Goal: Task Accomplishment & Management: Manage account settings

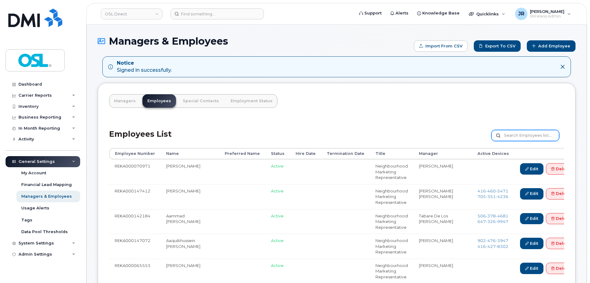
click at [523, 134] on input "text" at bounding box center [525, 135] width 68 height 11
paste input "REKA000150722"
type input "REKA000150722"
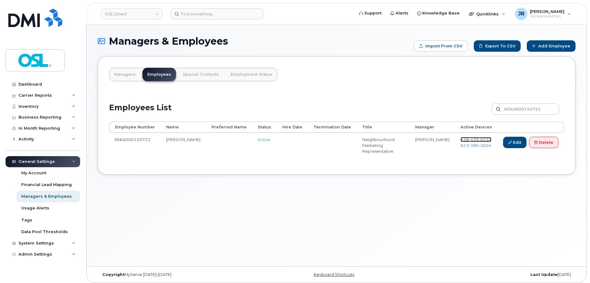
click at [474, 138] on span "439" at bounding box center [474, 139] width 10 height 5
click at [473, 144] on span "380" at bounding box center [474, 145] width 10 height 5
click at [532, 142] on link "Delete" at bounding box center [544, 142] width 30 height 11
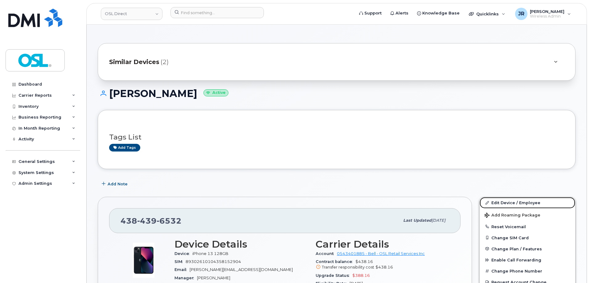
click at [507, 202] on link "Edit Device / Employee" at bounding box center [527, 202] width 96 height 11
click at [499, 199] on link "Edit Device / Employee" at bounding box center [527, 202] width 96 height 11
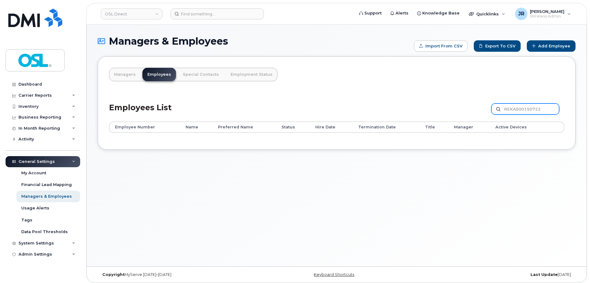
click at [537, 110] on input "REKA000150722" at bounding box center [525, 109] width 68 height 11
click at [538, 110] on input "REKA000150722" at bounding box center [525, 109] width 68 height 11
paste input "1651"
type input "REKA000151651"
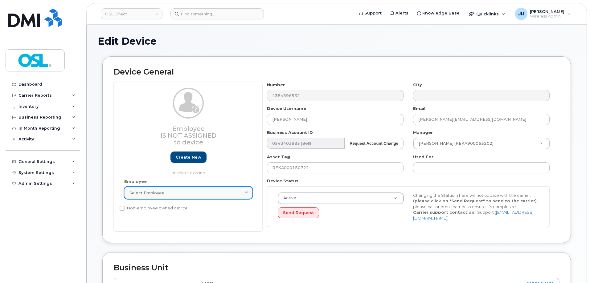
click at [223, 191] on div "Select employee" at bounding box center [188, 193] width 118 height 6
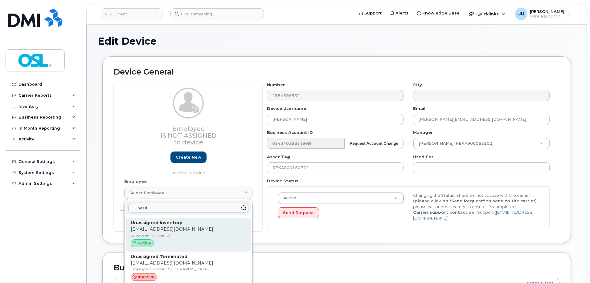
type input "Unassi"
click at [209, 224] on p "Unassigned Inventory" at bounding box center [188, 223] width 115 height 6
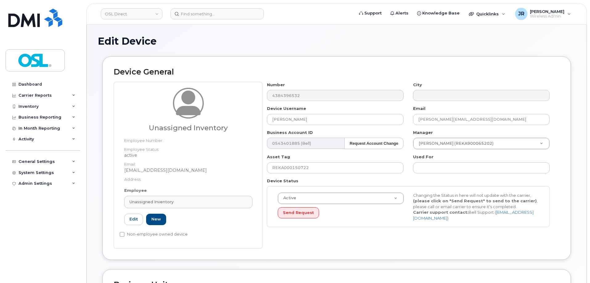
type input "UI"
type input "Unassigned Inventory"
type input "support@osldirect.com"
type input "4724252"
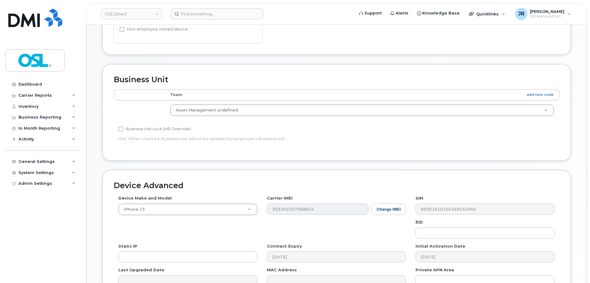
scroll to position [246, 0]
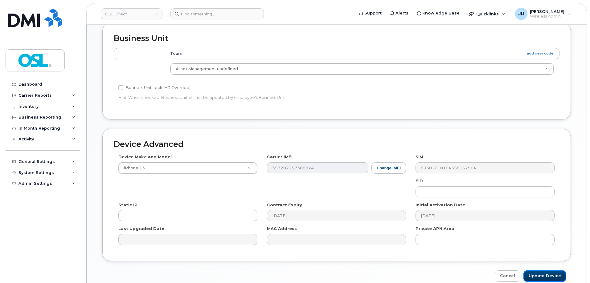
click at [544, 273] on input "Update Device" at bounding box center [544, 275] width 43 height 11
type input "Saving..."
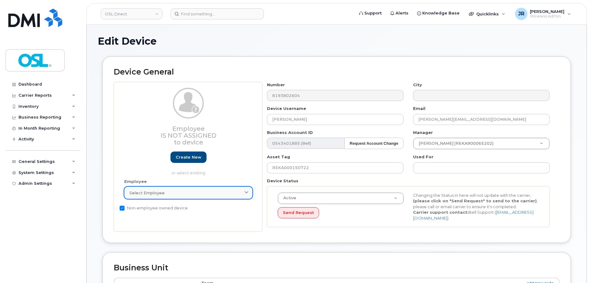
click at [156, 193] on span "Select employee" at bounding box center [146, 193] width 35 height 6
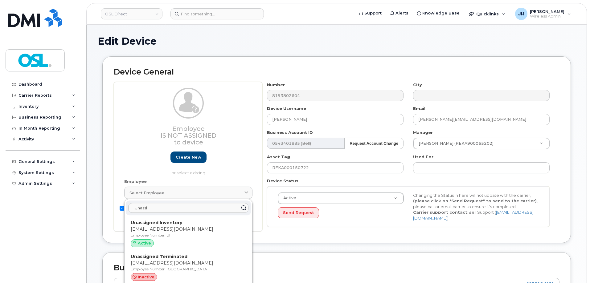
type input "Unassi"
click at [166, 233] on p "Employee Number: UI" at bounding box center [188, 236] width 115 height 6
type input "UI"
type input "Unassigned Inventory"
type input "support@osldirect.com"
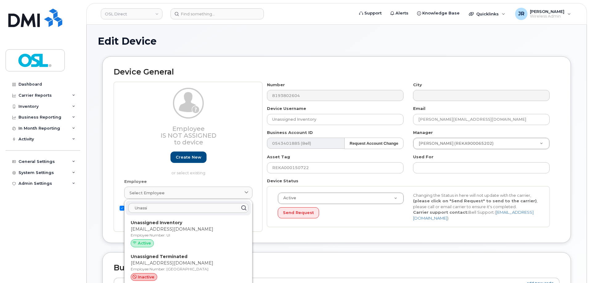
type input "4724252"
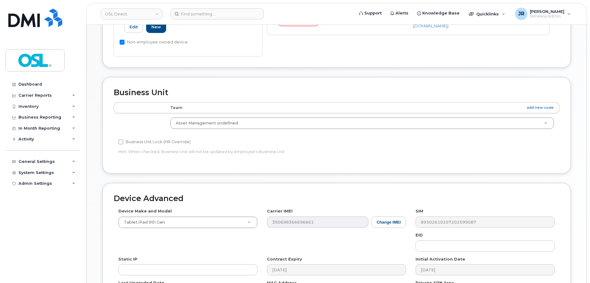
scroll to position [276, 0]
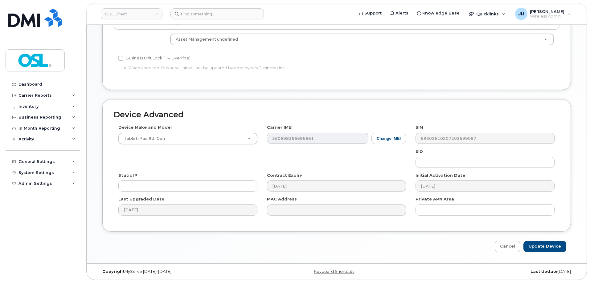
click at [551, 258] on div "Edit Device Device General Unassigned Inventory Employee Number: Employee Statu…" at bounding box center [337, 6] width 500 height 515
click at [547, 245] on input "Update Device" at bounding box center [544, 246] width 43 height 11
type input "Saving..."
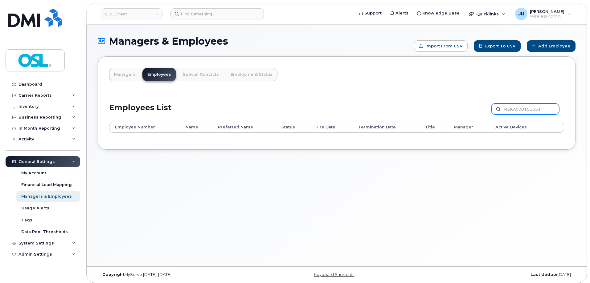
click at [531, 111] on input "REKA000151651" at bounding box center [525, 109] width 68 height 11
paste input "145"
type input "REKA000151145"
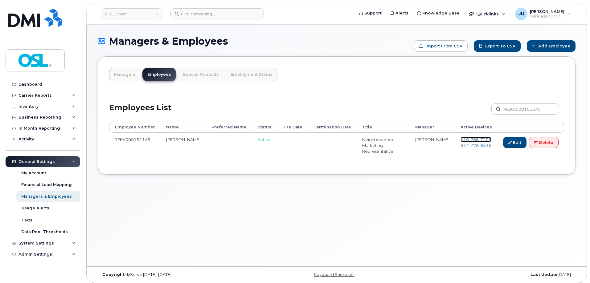
click at [472, 139] on span "768" at bounding box center [474, 139] width 10 height 5
click at [472, 145] on span "778" at bounding box center [474, 145] width 10 height 5
click at [560, 141] on td "Edit Delete" at bounding box center [530, 145] width 67 height 25
click at [554, 141] on link "Delete" at bounding box center [544, 142] width 30 height 11
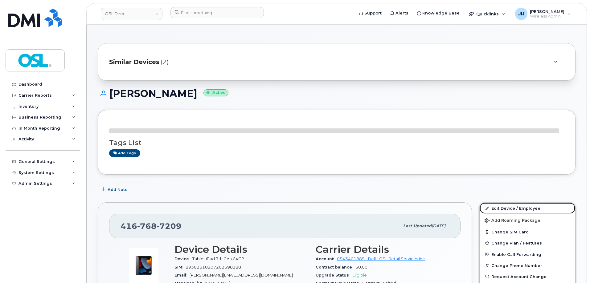
drag, startPoint x: 505, startPoint y: 205, endPoint x: 500, endPoint y: 177, distance: 28.4
click at [505, 205] on link "Edit Device / Employee" at bounding box center [527, 208] width 96 height 11
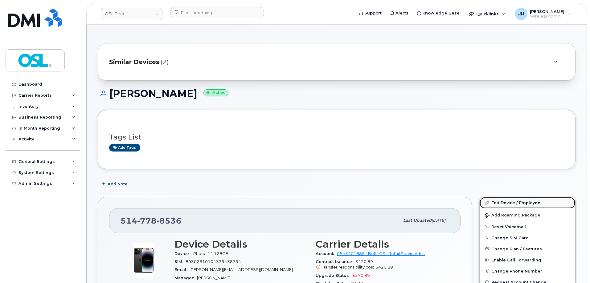
click at [503, 203] on link "Edit Device / Employee" at bounding box center [527, 202] width 96 height 11
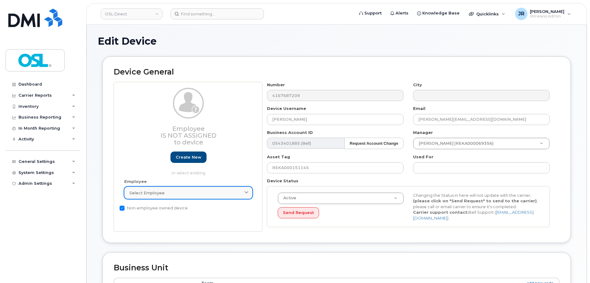
click at [215, 192] on div "Select employee" at bounding box center [188, 193] width 118 height 6
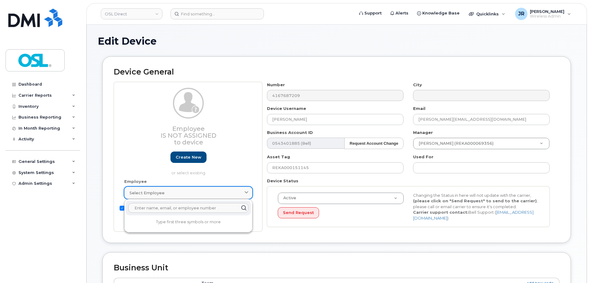
type input "I"
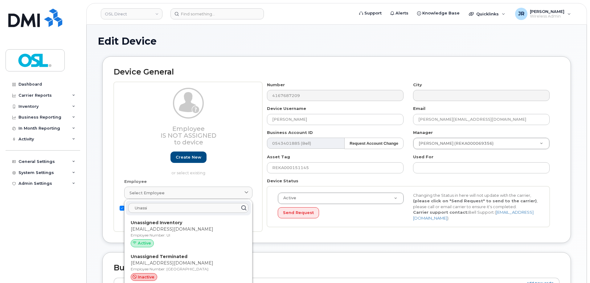
type input "Unassi"
click at [177, 231] on p "[EMAIL_ADDRESS][DOMAIN_NAME]" at bounding box center [188, 229] width 115 height 6
type input "UI"
type input "Unassigned Inventory"
type input "[EMAIL_ADDRESS][DOMAIN_NAME]"
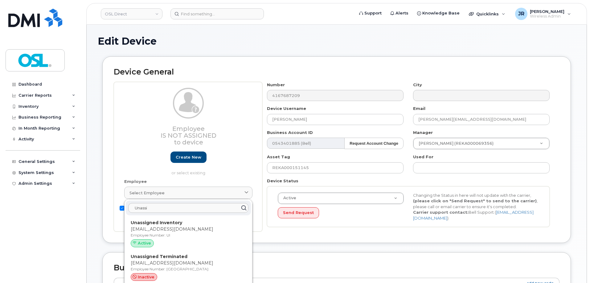
type input "4724252"
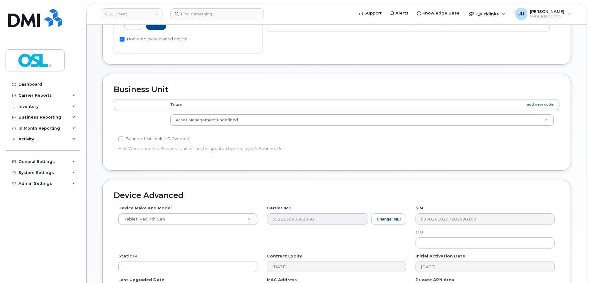
scroll to position [276, 0]
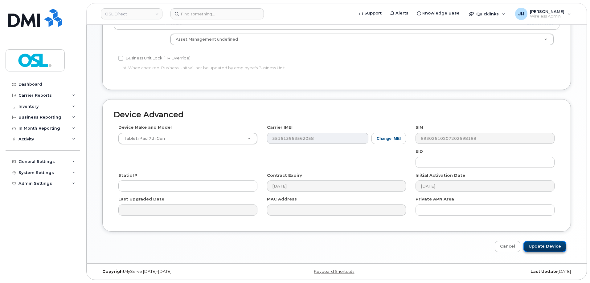
click at [551, 247] on input "Update Device" at bounding box center [544, 246] width 43 height 11
type input "Saving..."
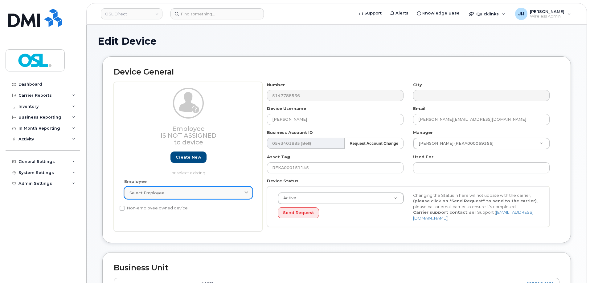
click at [168, 195] on div "Select employee" at bounding box center [188, 193] width 118 height 6
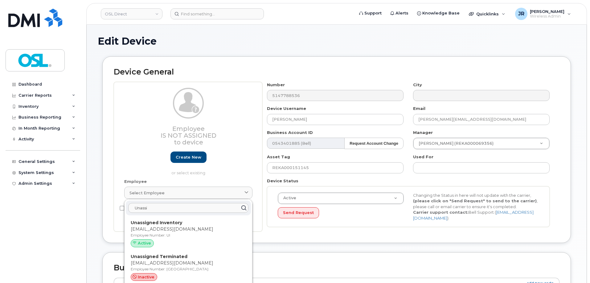
type input "Unassi"
click at [175, 226] on div "Unassigned Inventory support@osldirect.com Employee Number: UI Active" at bounding box center [188, 235] width 115 height 30
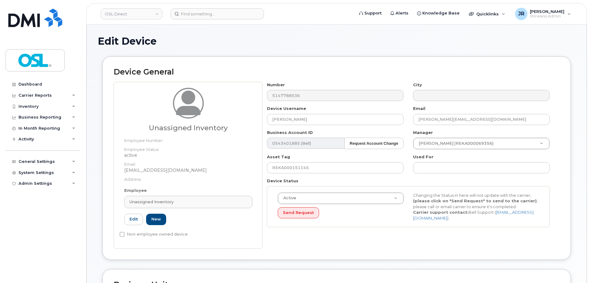
type input "UI"
type input "Unassigned Inventory"
type input "support@osldirect.com"
type input "4724252"
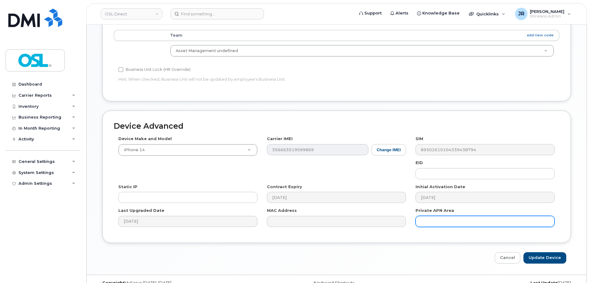
scroll to position [276, 0]
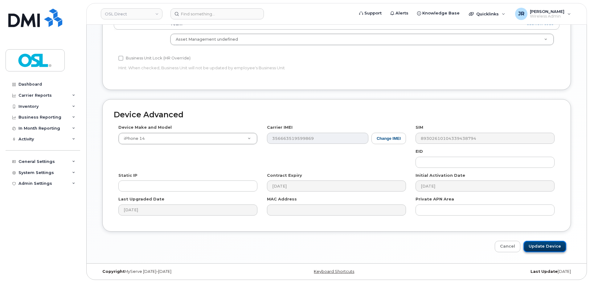
click at [547, 245] on input "Update Device" at bounding box center [544, 246] width 43 height 11
type input "Saving..."
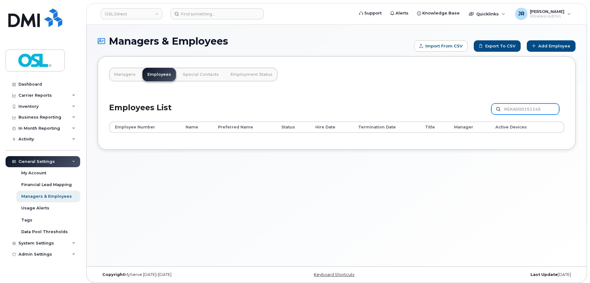
click at [512, 111] on input "REKA000151145" at bounding box center [525, 109] width 68 height 11
click at [516, 109] on input "REKA000151145" at bounding box center [525, 109] width 68 height 11
paste input "071433"
type input "REKA000071433"
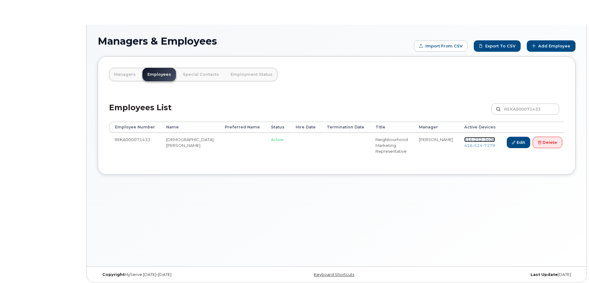
click at [482, 137] on span "3408" at bounding box center [488, 139] width 13 height 5
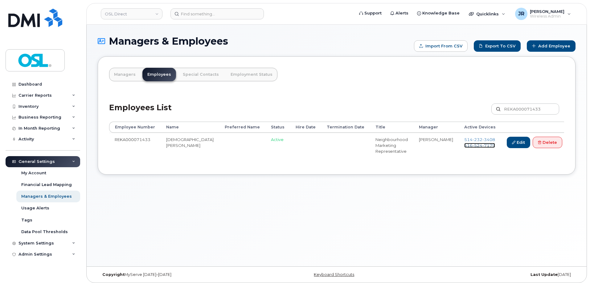
click at [475, 145] on span "524" at bounding box center [477, 145] width 10 height 5
drag, startPoint x: 553, startPoint y: 141, endPoint x: 488, endPoint y: 32, distance: 126.6
click at [553, 141] on link "Delete" at bounding box center [547, 142] width 30 height 11
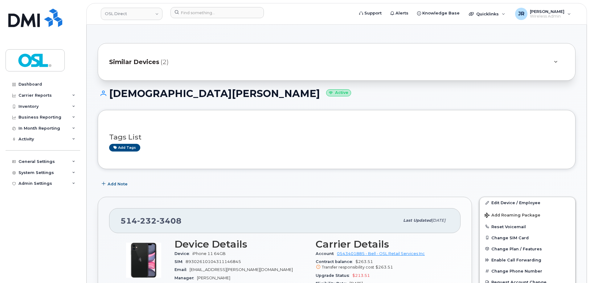
click at [501, 197] on div "Edit Device / Employee Add Roaming Package Reset Voicemail Change SIM Card Chan…" at bounding box center [527, 265] width 96 height 136
drag, startPoint x: 502, startPoint y: 200, endPoint x: 500, endPoint y: 169, distance: 31.5
click at [503, 201] on link "Edit Device / Employee" at bounding box center [527, 202] width 96 height 11
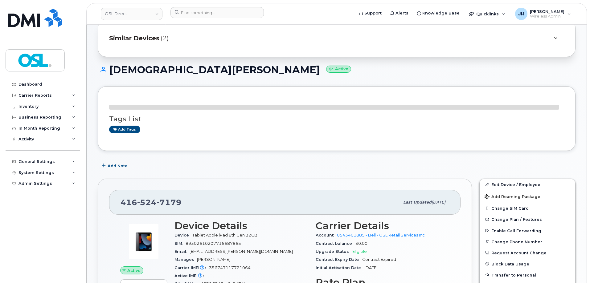
scroll to position [31, 0]
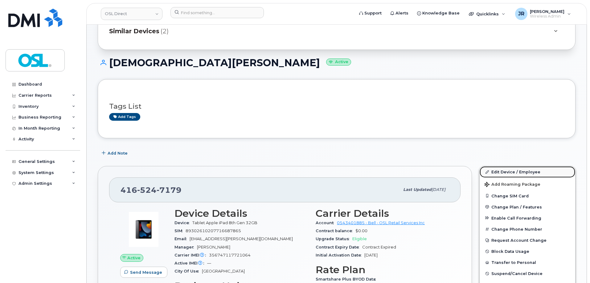
click at [506, 169] on link "Edit Device / Employee" at bounding box center [527, 171] width 96 height 11
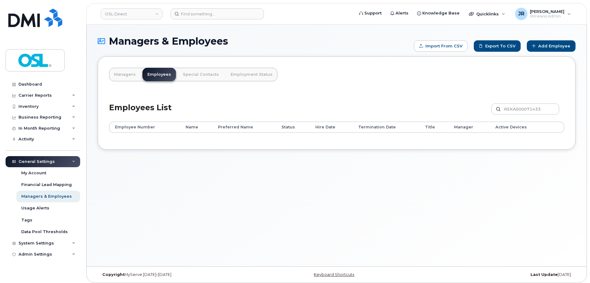
click at [519, 102] on div "Employees List REKA000071433 Customize Filter Refresh Export" at bounding box center [336, 106] width 455 height 29
click at [525, 107] on input "REKA000071433" at bounding box center [525, 109] width 68 height 11
paste input "149715"
type input "REKA000149715"
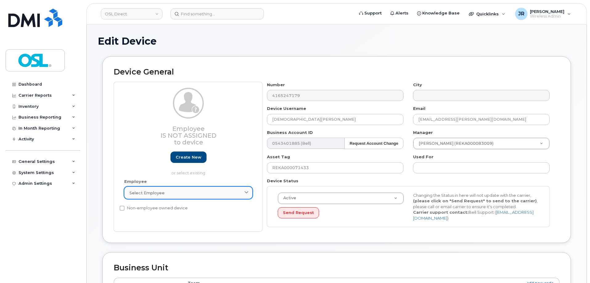
click at [139, 195] on span "Select employee" at bounding box center [146, 193] width 35 height 6
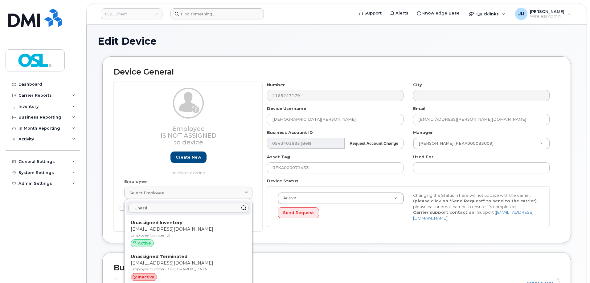
type input "Unassi"
click at [166, 231] on p "[EMAIL_ADDRESS][DOMAIN_NAME]" at bounding box center [188, 229] width 115 height 6
type input "UI"
type input "Unassigned Inventory"
type input "[EMAIL_ADDRESS][DOMAIN_NAME]"
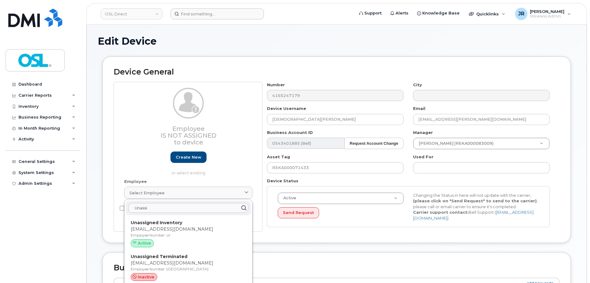
type input "4724252"
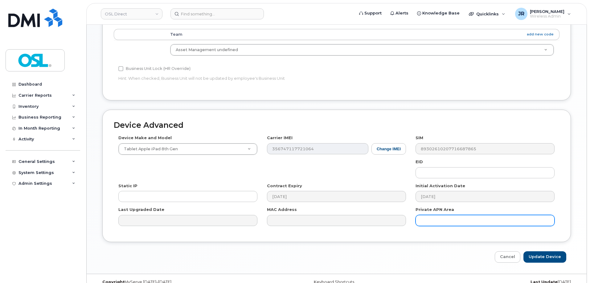
scroll to position [276, 0]
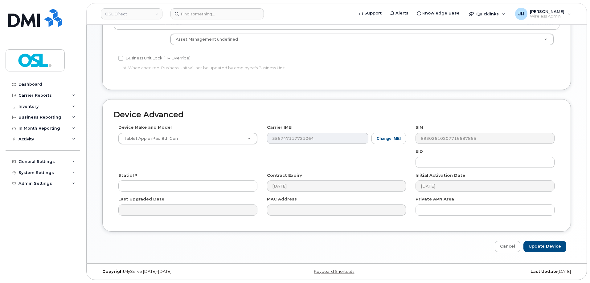
click at [533, 238] on div "Device Advanced Device Make and Model Tablet Apple iPad 8th Gen Android TCL 502…" at bounding box center [337, 175] width 478 height 153
click at [536, 241] on div "Device Advanced Device Make and Model Tablet Apple iPad 8th Gen Android TCL 502…" at bounding box center [337, 175] width 478 height 153
click at [542, 246] on input "Update Device" at bounding box center [544, 246] width 43 height 11
type input "Saving..."
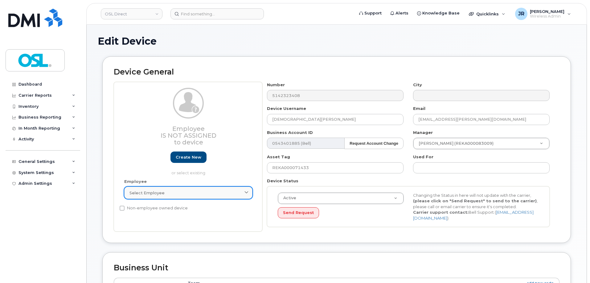
click at [194, 195] on div "Select employee" at bounding box center [188, 193] width 118 height 6
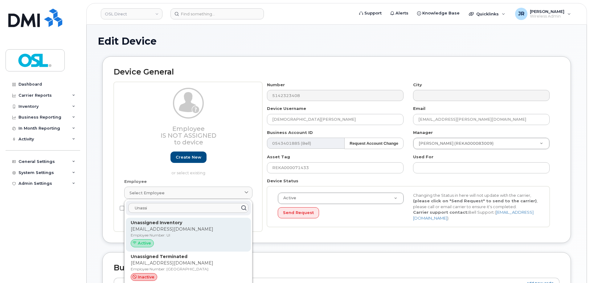
type input "Unassi"
click at [176, 228] on p "[EMAIL_ADDRESS][DOMAIN_NAME]" at bounding box center [188, 229] width 115 height 6
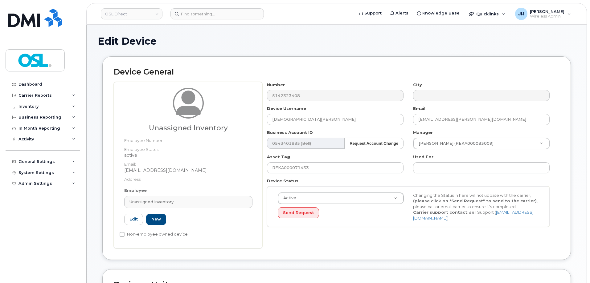
type input "UI"
type input "Unassigned Inventory"
type input "[EMAIL_ADDRESS][DOMAIN_NAME]"
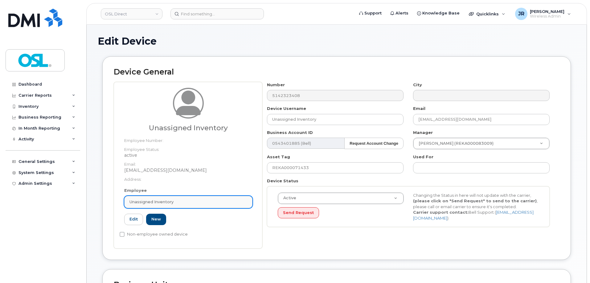
click at [207, 208] on link "Unassigned Inventory" at bounding box center [188, 202] width 128 height 12
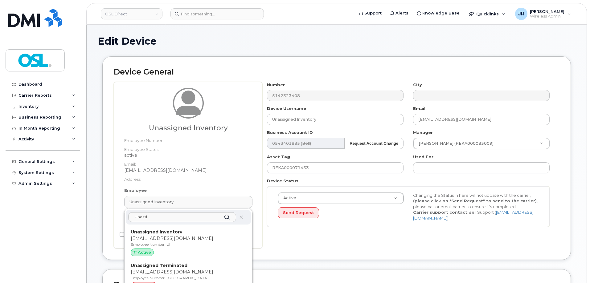
drag, startPoint x: 175, startPoint y: 238, endPoint x: 323, endPoint y: 25, distance: 259.1
click at [175, 238] on p "support@osldirect.com" at bounding box center [188, 238] width 115 height 6
type input "4724252"
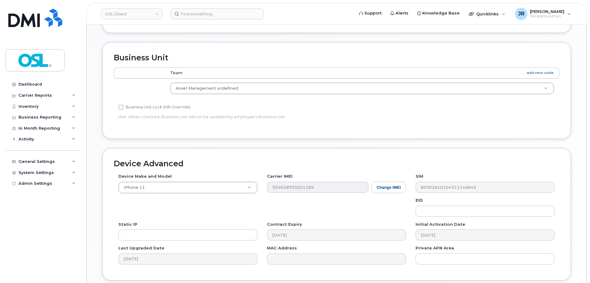
scroll to position [276, 0]
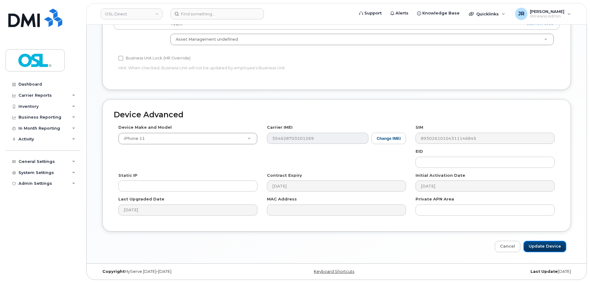
click at [543, 245] on input "Update Device" at bounding box center [544, 246] width 43 height 11
type input "Saving..."
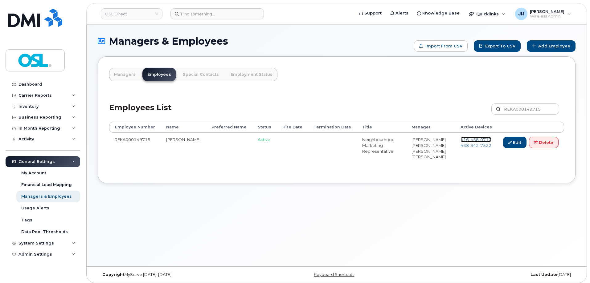
click at [473, 139] on span "458" at bounding box center [474, 139] width 10 height 5
click at [467, 145] on span "438 342 7522" at bounding box center [475, 145] width 31 height 5
click at [537, 142] on link "Delete" at bounding box center [544, 142] width 30 height 11
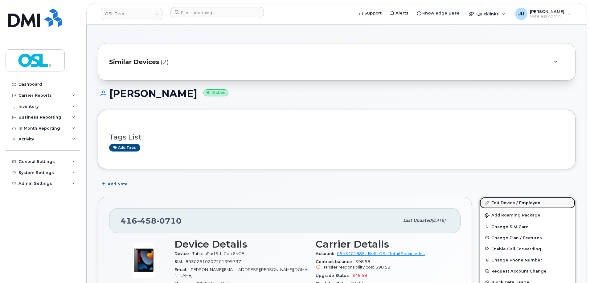
click at [497, 200] on link "Edit Device / Employee" at bounding box center [527, 202] width 96 height 11
drag, startPoint x: 510, startPoint y: 203, endPoint x: 503, endPoint y: 120, distance: 83.1
click at [510, 203] on link "Edit Device / Employee" at bounding box center [527, 202] width 96 height 11
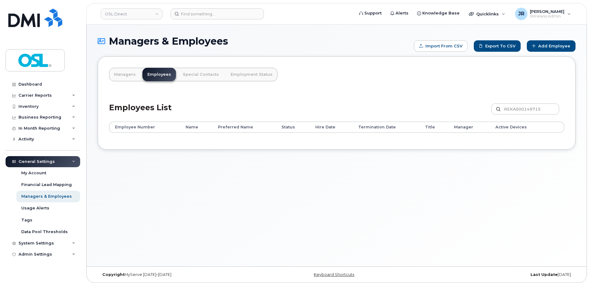
click at [519, 102] on div "Employees List REKA000149715 Customize Filter Refresh Export" at bounding box center [336, 106] width 455 height 29
click at [526, 108] on input "REKA000149715" at bounding box center [525, 109] width 68 height 11
paste input "50378"
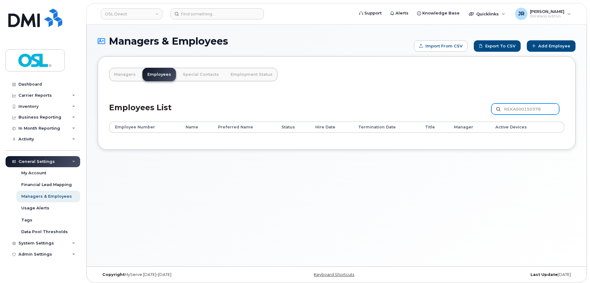
type input "REKA000150378"
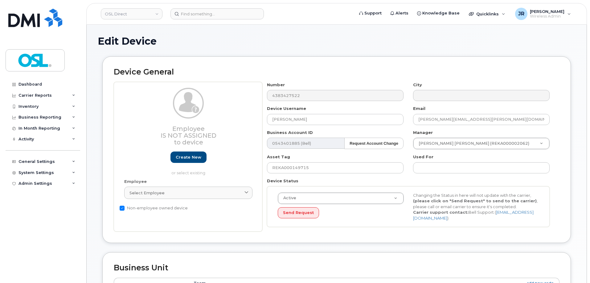
click at [171, 185] on div "Employee Select employee Type first three symbols or more" at bounding box center [188, 192] width 137 height 26
click at [171, 193] on link "Select employee" at bounding box center [188, 193] width 128 height 12
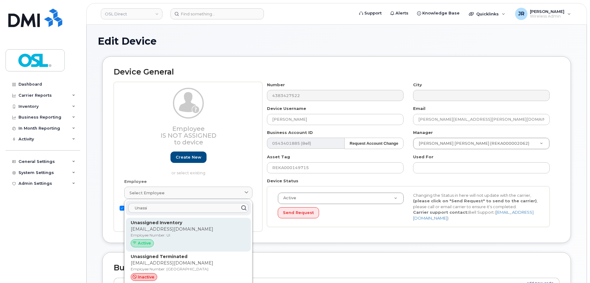
type input "Unassi"
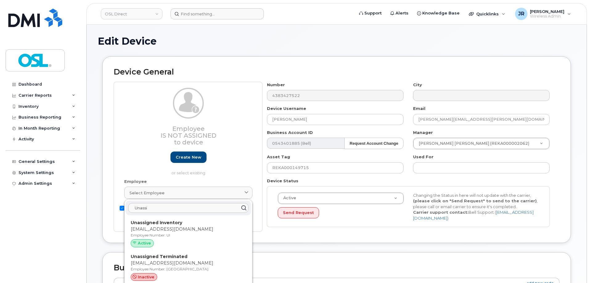
drag, startPoint x: 185, startPoint y: 220, endPoint x: 319, endPoint y: 17, distance: 242.8
click at [186, 220] on p "Unassigned Inventory" at bounding box center [188, 223] width 115 height 6
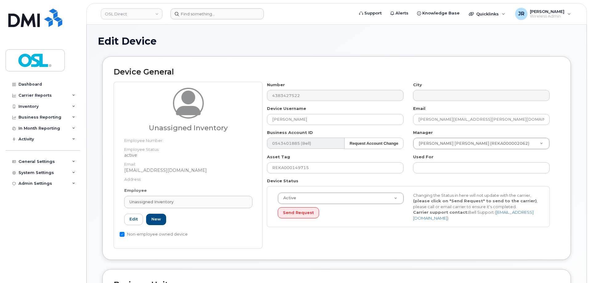
type input "UI"
type input "Unassigned Inventory"
type input "support@osldirect.com"
type input "4724252"
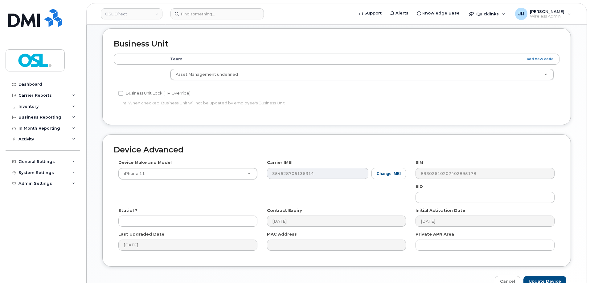
scroll to position [245, 0]
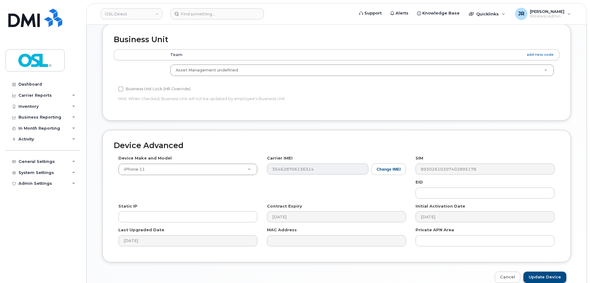
click at [548, 271] on div "Device Advanced Device Make and Model iPhone 11 Android TCL 502 Watch Apple Wat…" at bounding box center [337, 206] width 478 height 153
click at [549, 274] on input "Update Device" at bounding box center [544, 277] width 43 height 11
type input "Saving..."
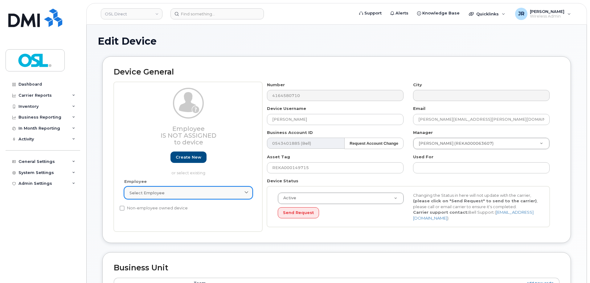
click at [195, 189] on link "Select employee" at bounding box center [188, 193] width 128 height 12
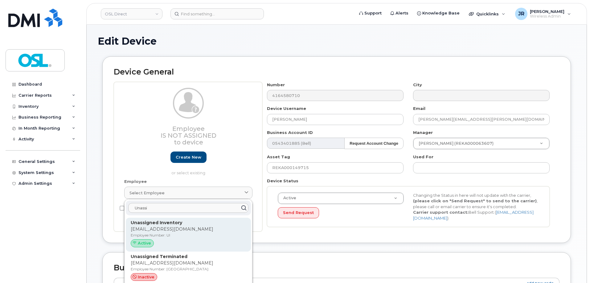
type input "Unassi"
click at [159, 240] on div "Unassigned Inventory support@osldirect.com Employee Number: UI Active" at bounding box center [188, 235] width 115 height 30
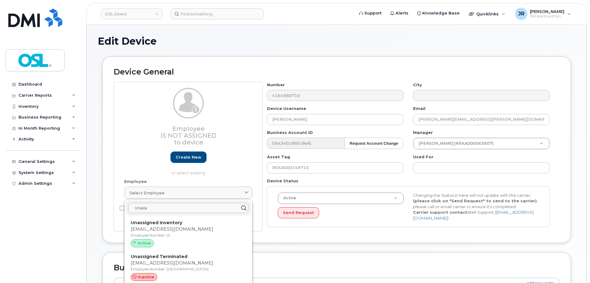
type input "UI"
type input "Unassigned Inventory"
type input "support@osldirect.com"
type input "4724252"
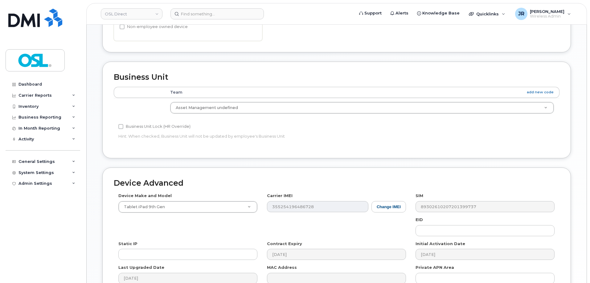
scroll to position [246, 0]
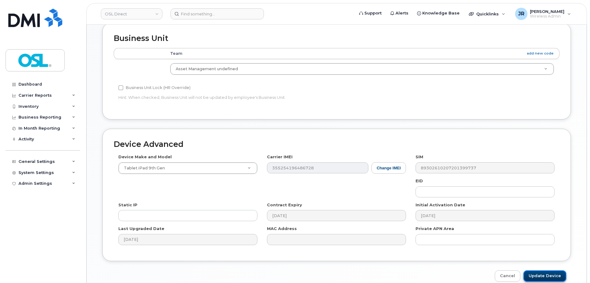
click at [543, 270] on input "Update Device" at bounding box center [544, 275] width 43 height 11
type input "Saving..."
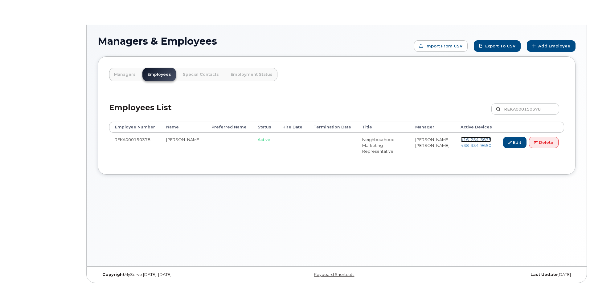
click at [472, 138] on span "254" at bounding box center [474, 139] width 10 height 5
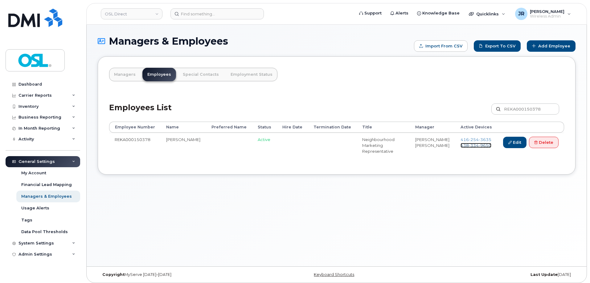
click at [472, 147] on span "334" at bounding box center [474, 145] width 10 height 5
click at [551, 141] on link "Delete" at bounding box center [544, 142] width 30 height 11
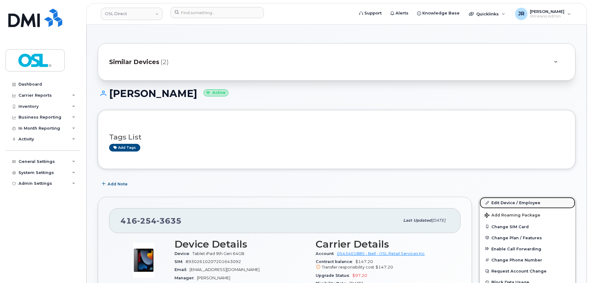
click at [498, 205] on link "Edit Device / Employee" at bounding box center [527, 202] width 96 height 11
drag, startPoint x: 501, startPoint y: 199, endPoint x: 459, endPoint y: 97, distance: 110.4
click at [501, 199] on link "Edit Device / Employee" at bounding box center [527, 202] width 96 height 11
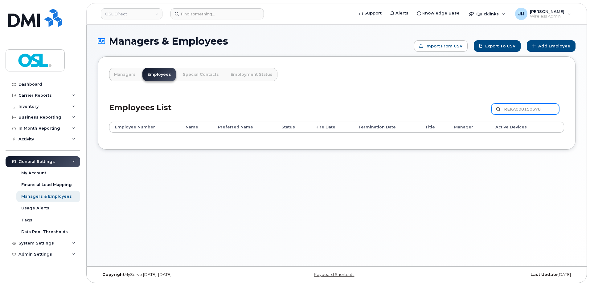
click at [530, 110] on input "REKA000150378" at bounding box center [525, 109] width 68 height 11
paste input "068857"
type input "REKA000068857"
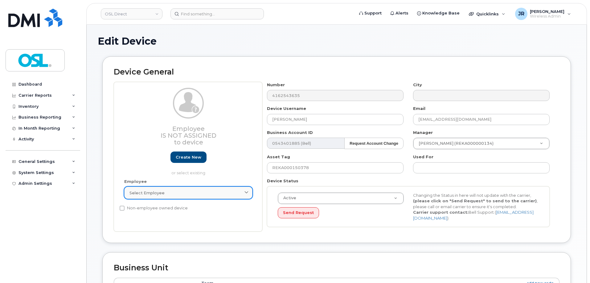
click at [179, 196] on div "Select employee" at bounding box center [188, 193] width 118 height 6
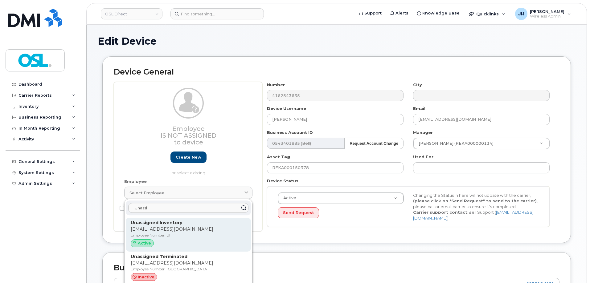
type input "Unassi"
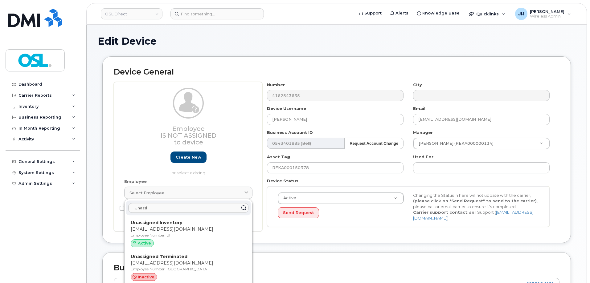
drag, startPoint x: 186, startPoint y: 226, endPoint x: 332, endPoint y: 21, distance: 251.6
click at [187, 225] on p "Unassigned Inventory" at bounding box center [188, 223] width 115 height 6
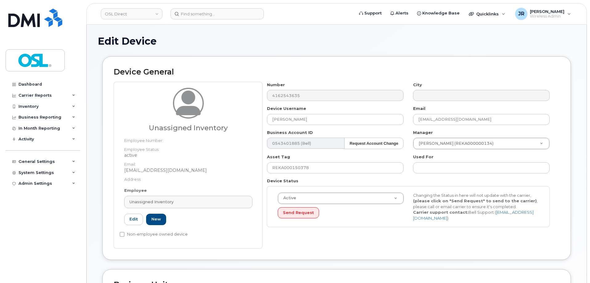
type input "UI"
type input "Unassigned Inventory"
type input "support@osldirect.com"
type input "4724252"
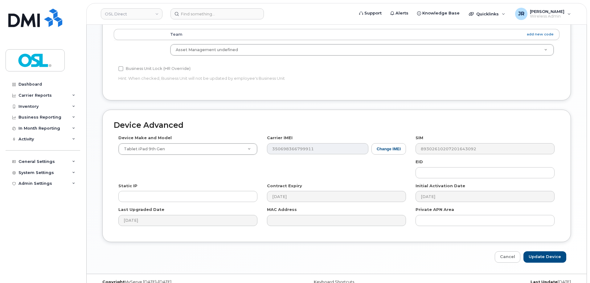
scroll to position [276, 0]
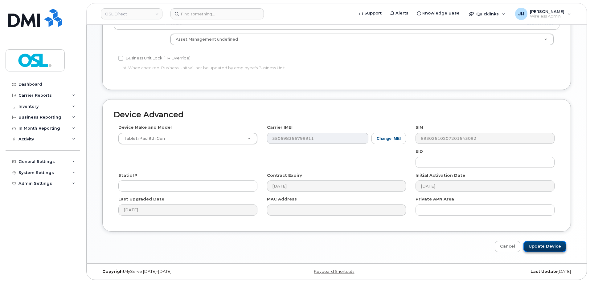
click at [537, 246] on input "Update Device" at bounding box center [544, 246] width 43 height 11
type input "Saving..."
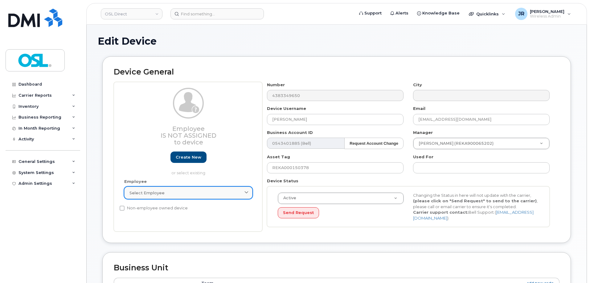
click at [166, 195] on div "Select employee" at bounding box center [188, 193] width 118 height 6
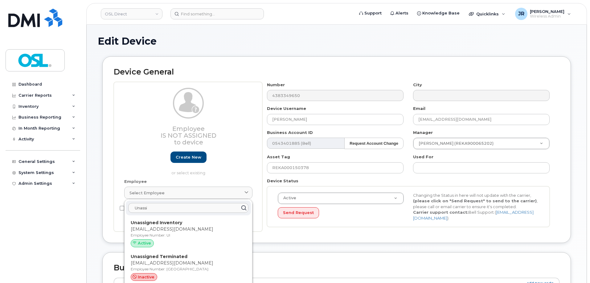
type input "Unassi"
click at [170, 216] on div "Unassi Unassigned Inventory support@osldirect.com Employee Number: UI Active Un…" at bounding box center [188, 243] width 128 height 88
click at [191, 230] on p "support@osldirect.com" at bounding box center [188, 229] width 115 height 6
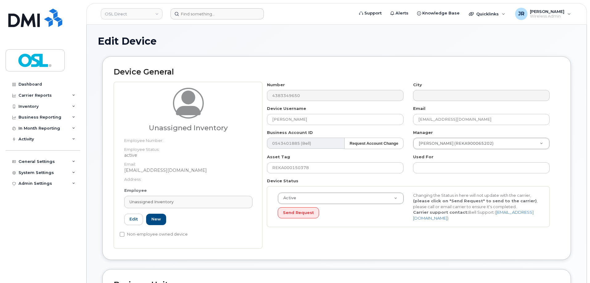
type input "UI"
type input "Unassigned Inventory"
type input "support@osldirect.com"
type input "4724252"
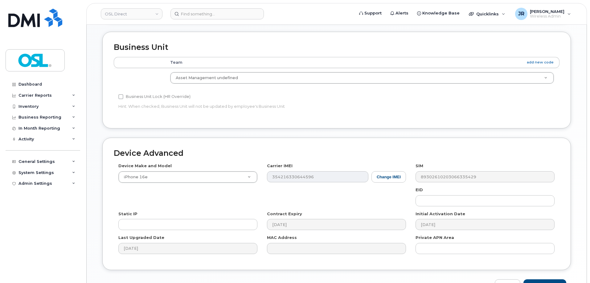
scroll to position [276, 0]
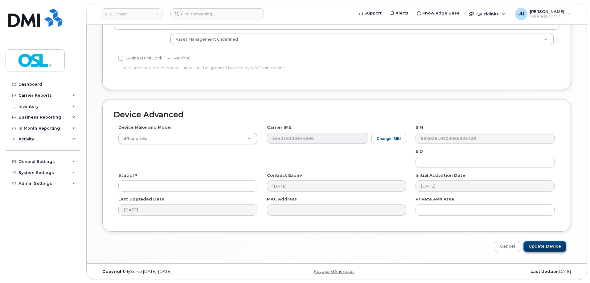
click at [560, 245] on input "Update Device" at bounding box center [544, 246] width 43 height 11
type input "Saving..."
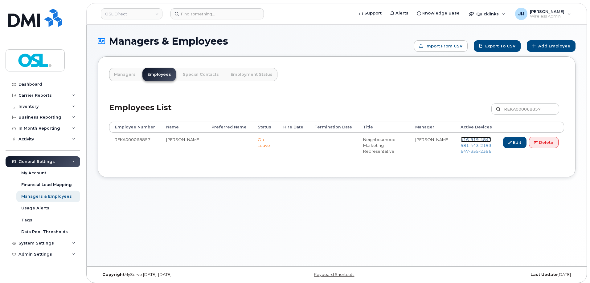
click at [467, 139] on span "[PHONE_NUMBER]" at bounding box center [475, 139] width 31 height 5
click at [466, 145] on span "[PHONE_NUMBER]" at bounding box center [475, 145] width 31 height 5
click at [465, 152] on span "[PHONE_NUMBER]" at bounding box center [475, 151] width 31 height 5
click at [540, 144] on link "Delete" at bounding box center [544, 142] width 30 height 11
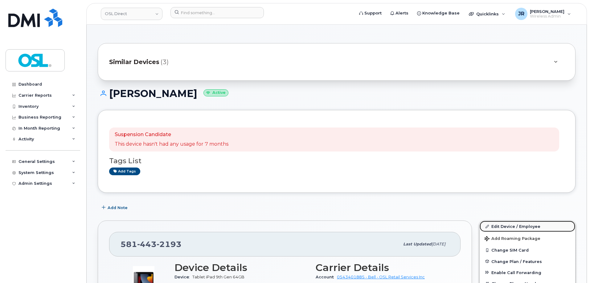
click at [499, 228] on link "Edit Device / Employee" at bounding box center [527, 226] width 96 height 11
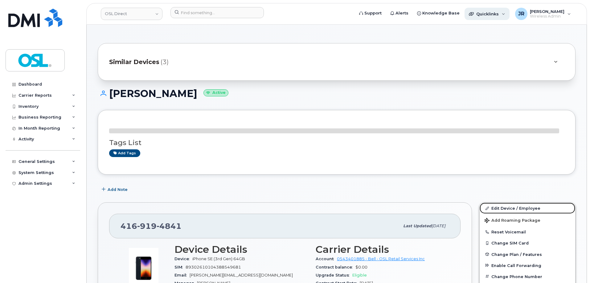
click at [506, 207] on link "Edit Device / Employee" at bounding box center [527, 208] width 96 height 11
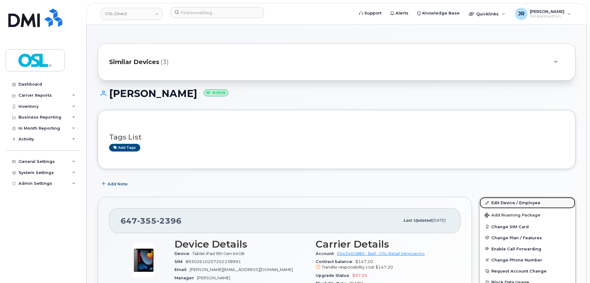
click at [501, 201] on link "Edit Device / Employee" at bounding box center [527, 202] width 96 height 11
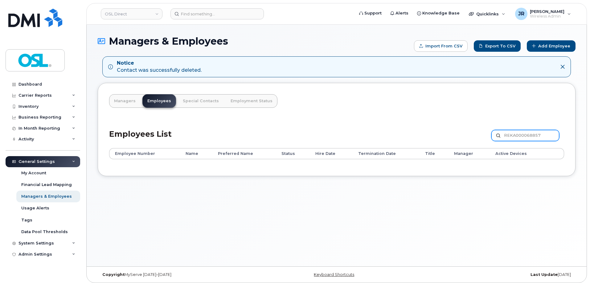
click at [522, 132] on input "REKA000068857" at bounding box center [525, 135] width 68 height 11
paste input "150841"
type input "REKA000150841"
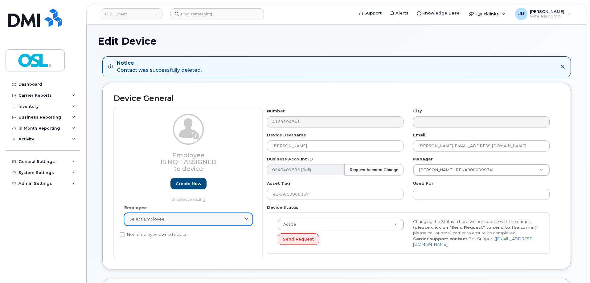
click at [200, 219] on div "Select employee" at bounding box center [188, 219] width 118 height 6
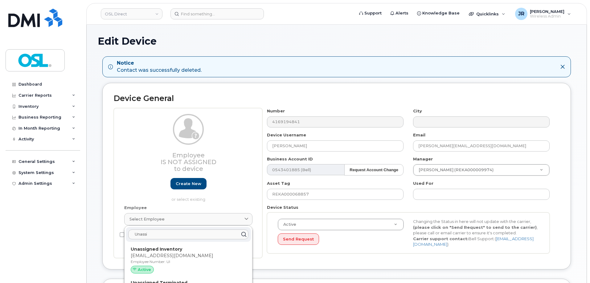
type input "Unassi"
click at [185, 250] on p "Unassigned Inventory" at bounding box center [188, 249] width 115 height 6
type input "UI"
type input "Unassigned Inventory"
type input "[EMAIL_ADDRESS][DOMAIN_NAME]"
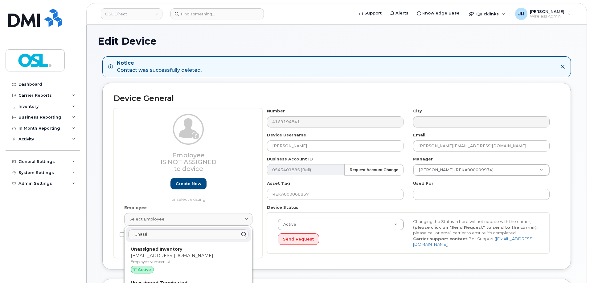
type input "4724252"
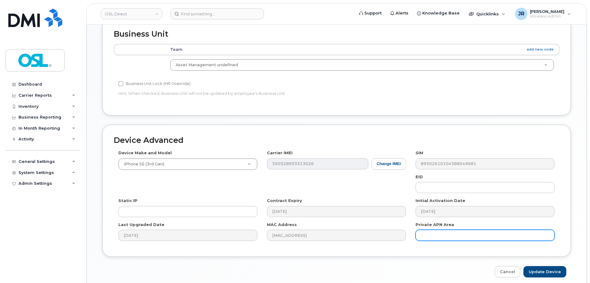
scroll to position [277, 0]
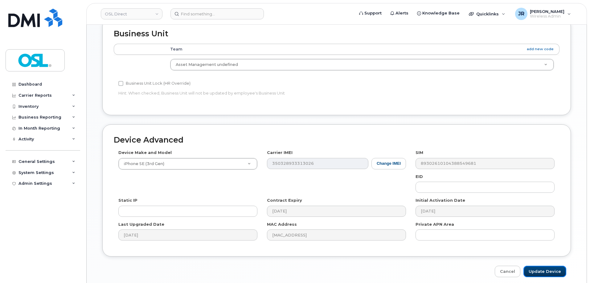
click at [544, 273] on input "Update Device" at bounding box center [544, 271] width 43 height 11
type input "Saving..."
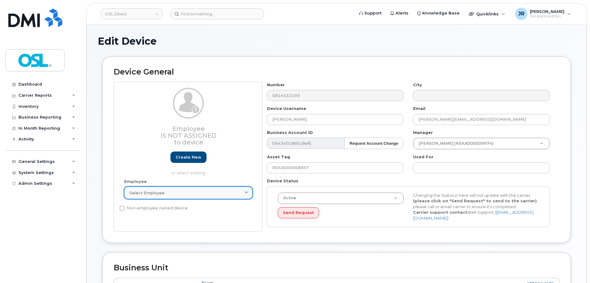
click at [179, 193] on div "Select employee" at bounding box center [188, 193] width 118 height 6
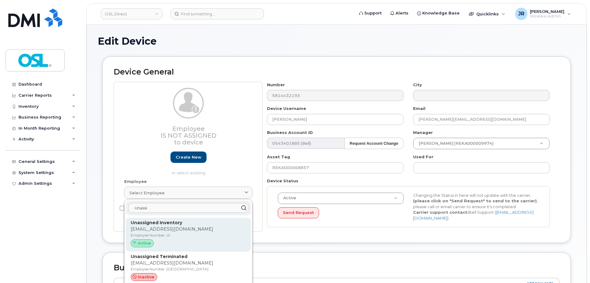
type input "Unassi"
click at [163, 226] on strong "Unassigned Inventory" at bounding box center [156, 223] width 51 height 6
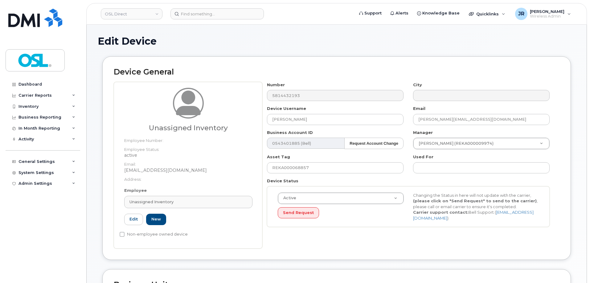
type input "UI"
type input "Unassigned Inventory"
type input "[EMAIL_ADDRESS][DOMAIN_NAME]"
type input "4724252"
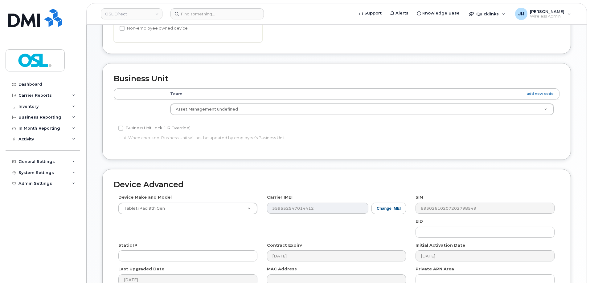
scroll to position [276, 0]
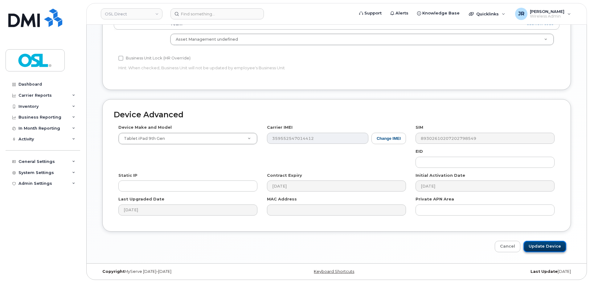
click at [539, 244] on input "Update Device" at bounding box center [544, 246] width 43 height 11
type input "Saving..."
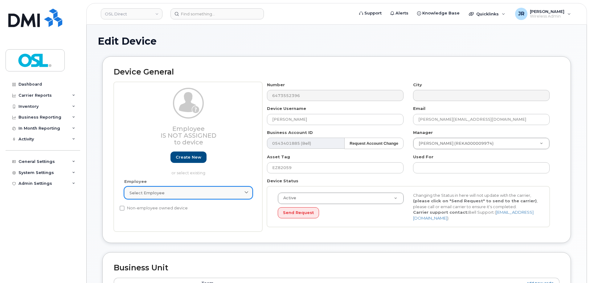
click at [164, 197] on link "Select employee" at bounding box center [188, 193] width 128 height 12
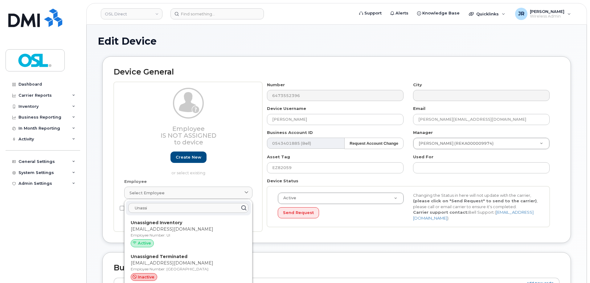
type input "Unassi"
click at [168, 229] on p "[EMAIL_ADDRESS][DOMAIN_NAME]" at bounding box center [188, 229] width 115 height 6
type input "UI"
type input "Unassigned Inventory"
type input "[EMAIL_ADDRESS][DOMAIN_NAME]"
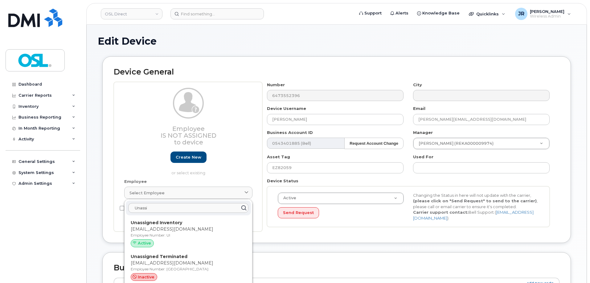
type input "4724252"
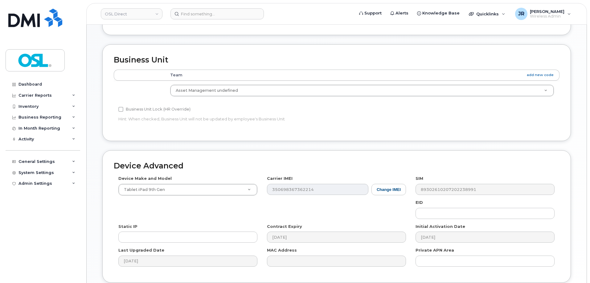
scroll to position [276, 0]
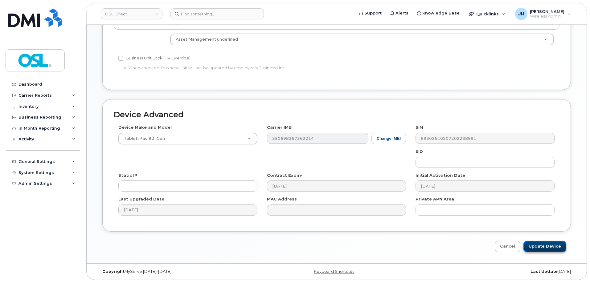
click at [555, 245] on input "Update Device" at bounding box center [544, 246] width 43 height 11
type input "Saving..."
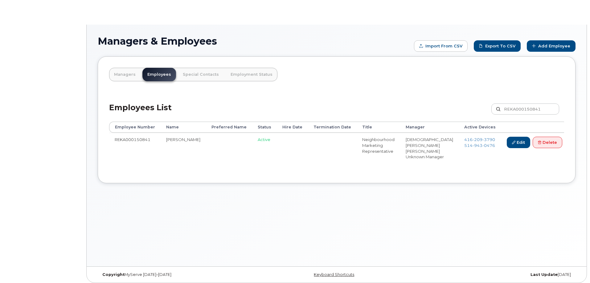
click at [478, 136] on td "[PHONE_NUMBER] [PHONE_NUMBER]" at bounding box center [479, 149] width 43 height 33
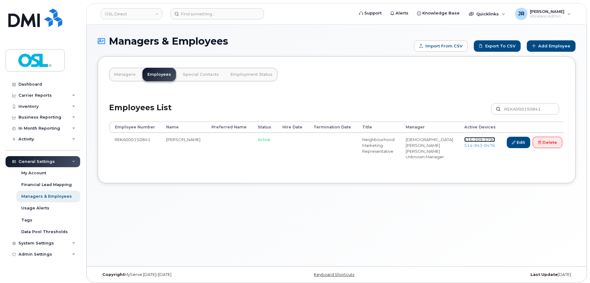
click at [476, 139] on span "209" at bounding box center [477, 139] width 10 height 5
click at [475, 144] on span "943" at bounding box center [477, 145] width 10 height 5
click at [543, 139] on link "Delete" at bounding box center [547, 142] width 30 height 11
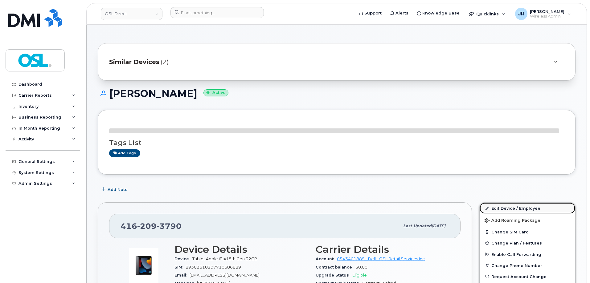
click at [497, 206] on link "Edit Device / Employee" at bounding box center [527, 208] width 96 height 11
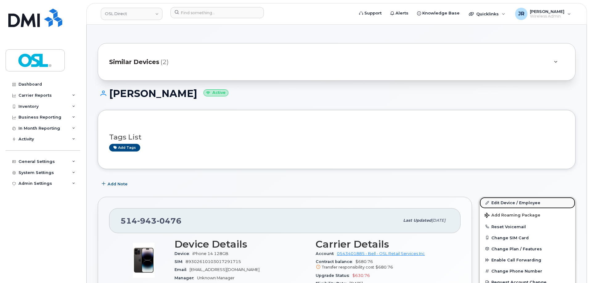
click at [502, 204] on link "Edit Device / Employee" at bounding box center [527, 202] width 96 height 11
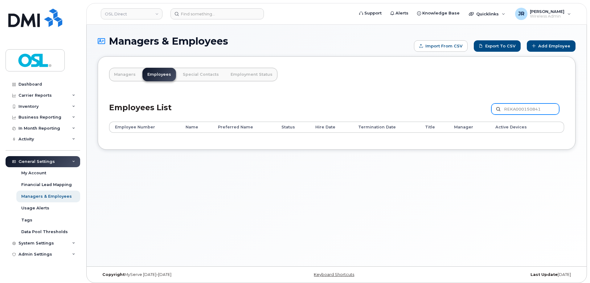
click at [520, 108] on input "REKA000150841" at bounding box center [525, 109] width 68 height 11
paste input "02"
type input "REKA000150802"
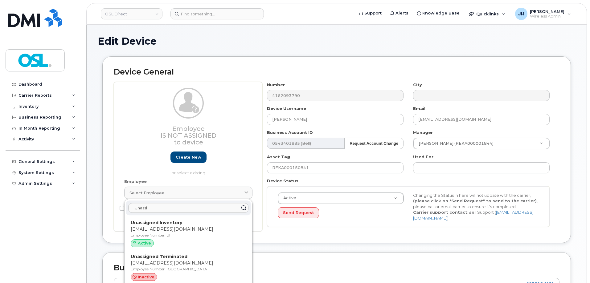
type input "Unassi"
click at [189, 222] on p "Unassigned Inventory" at bounding box center [188, 223] width 115 height 6
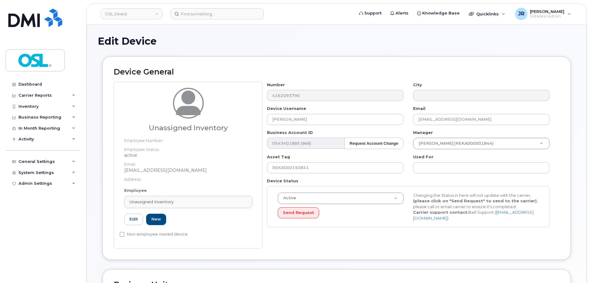
type input "UI"
type input "Unassigned Inventory"
type input "[EMAIL_ADDRESS][DOMAIN_NAME]"
type input "4724252"
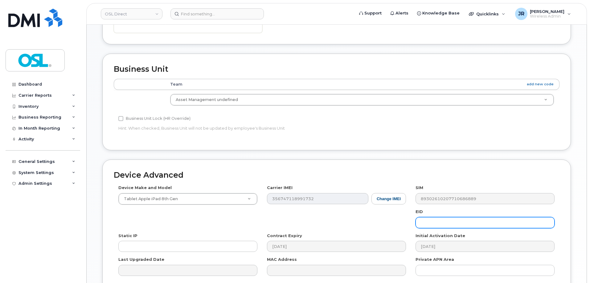
scroll to position [276, 0]
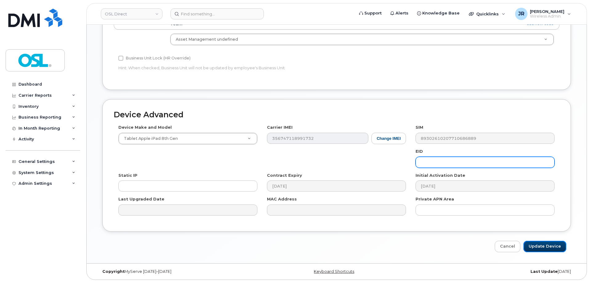
drag, startPoint x: 540, startPoint y: 243, endPoint x: 532, endPoint y: 165, distance: 79.0
click at [541, 243] on input "Update Device" at bounding box center [544, 246] width 43 height 11
type input "Saving..."
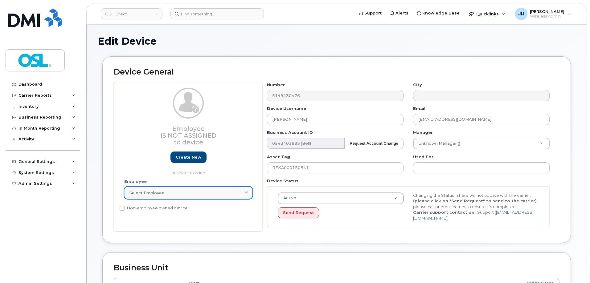
click at [157, 195] on span "Select employee" at bounding box center [146, 193] width 35 height 6
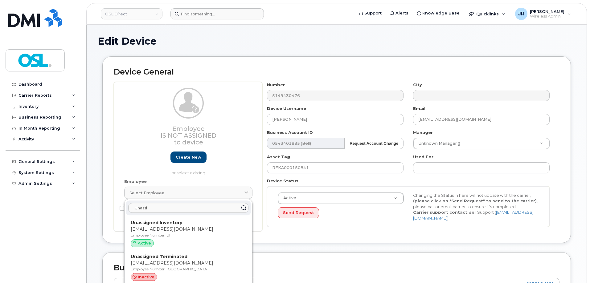
type input "Unassi"
click at [171, 225] on strong "Unassigned Inventory" at bounding box center [156, 223] width 51 height 6
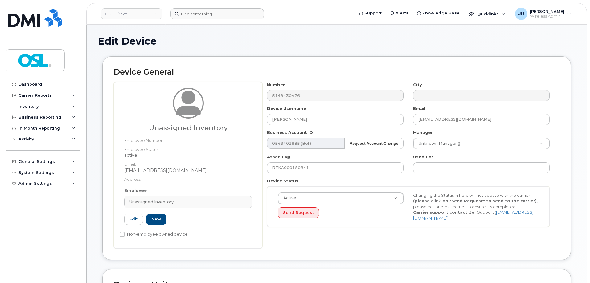
type input "UI"
type input "Unassigned Inventory"
type input "[EMAIL_ADDRESS][DOMAIN_NAME]"
type input "4724252"
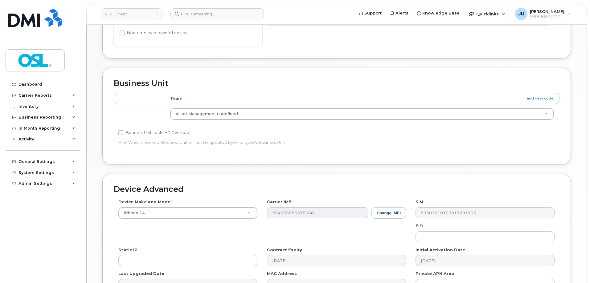
scroll to position [276, 0]
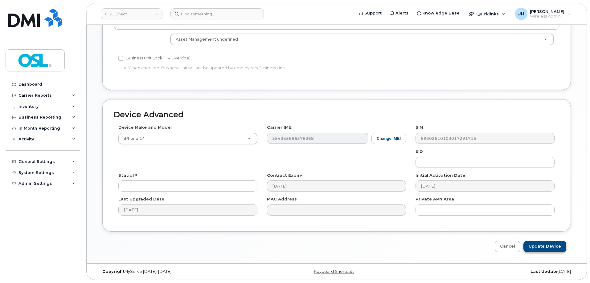
click at [544, 241] on div "Device Advanced Device Make and Model iPhone 14 Android TCL 502 Watch Apple Wat…" at bounding box center [337, 175] width 478 height 153
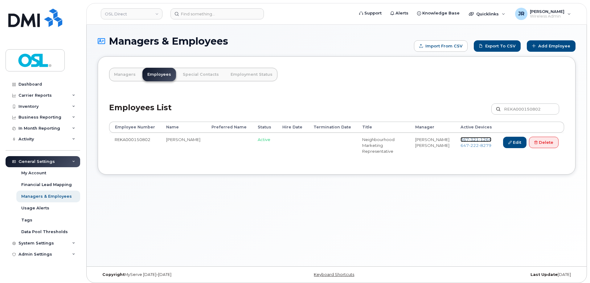
click at [478, 138] on span "1264" at bounding box center [484, 139] width 13 height 5
click at [472, 145] on span "222" at bounding box center [474, 145] width 10 height 5
click at [536, 142] on icon at bounding box center [535, 142] width 3 height 3
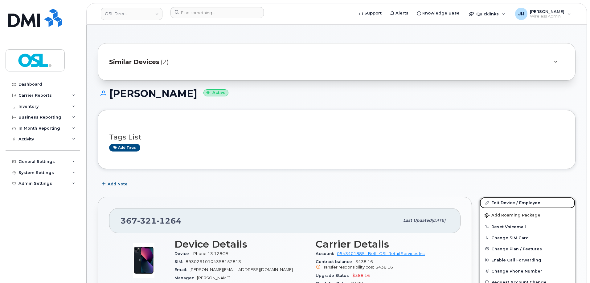
drag, startPoint x: 503, startPoint y: 198, endPoint x: 493, endPoint y: 113, distance: 85.6
click at [503, 199] on link "Edit Device / Employee" at bounding box center [527, 202] width 96 height 11
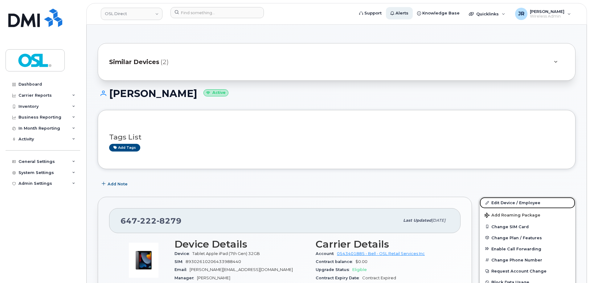
drag, startPoint x: 498, startPoint y: 201, endPoint x: 417, endPoint y: 11, distance: 206.7
click at [499, 201] on link "Edit Device / Employee" at bounding box center [527, 202] width 96 height 11
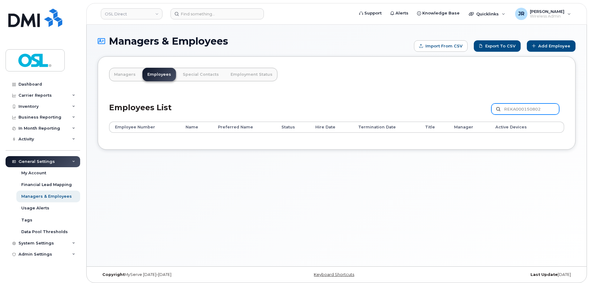
click at [519, 109] on input "REKA000150802" at bounding box center [525, 109] width 68 height 11
paste input "064990"
type input "REKA000064990"
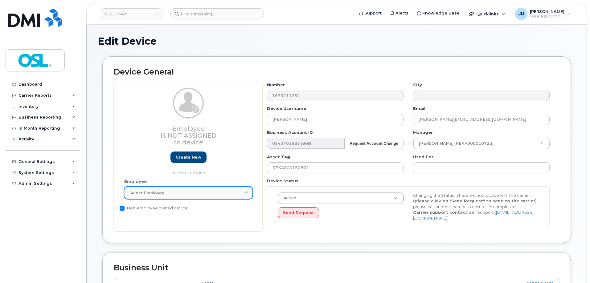
click at [183, 189] on link "Select employee" at bounding box center [188, 193] width 128 height 12
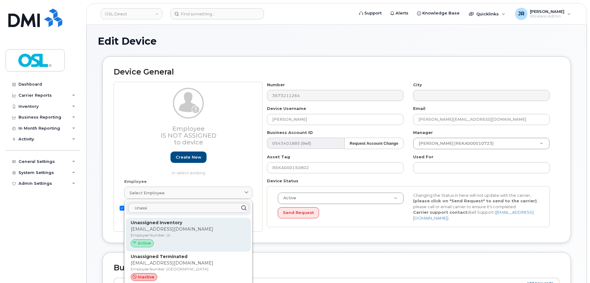
type input "Unassi"
click at [184, 225] on p "Unassigned Inventory" at bounding box center [188, 223] width 115 height 6
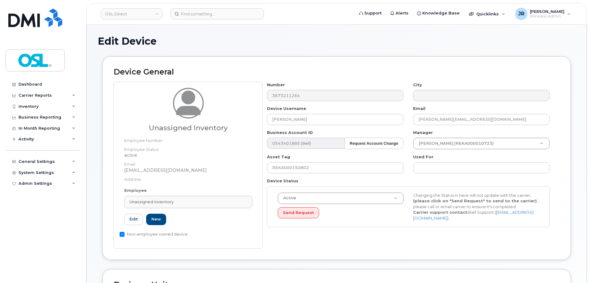
type input "UI"
type input "Unassigned Inventory"
type input "support@osldirect.com"
type input "4724252"
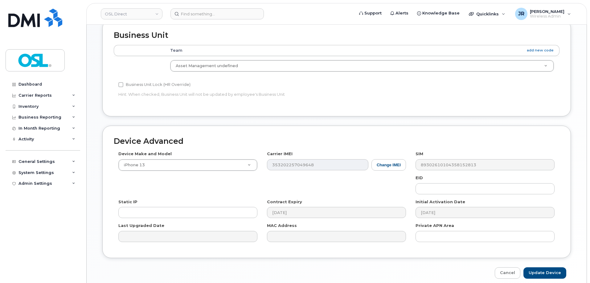
scroll to position [276, 0]
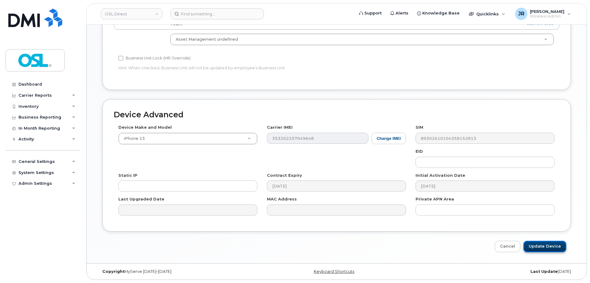
click at [555, 243] on input "Update Device" at bounding box center [544, 246] width 43 height 11
type input "Saving..."
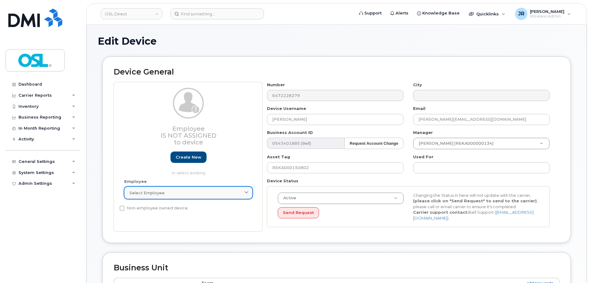
click at [185, 189] on link "Select employee" at bounding box center [188, 193] width 128 height 12
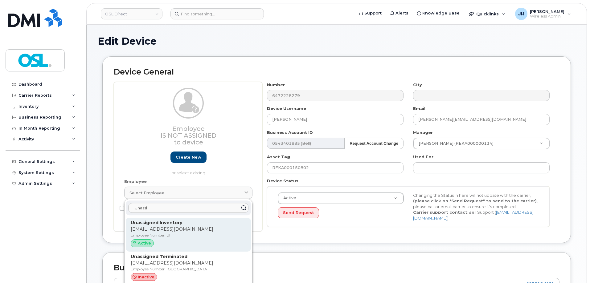
type input "Unassi"
click at [166, 222] on strong "Unassigned Inventory" at bounding box center [156, 223] width 51 height 6
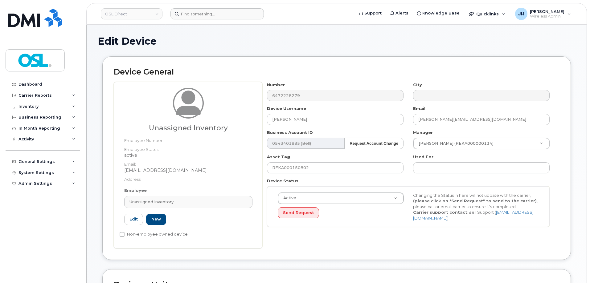
type input "UI"
type input "Unassigned Inventory"
type input "support@osldirect.com"
type input "4724252"
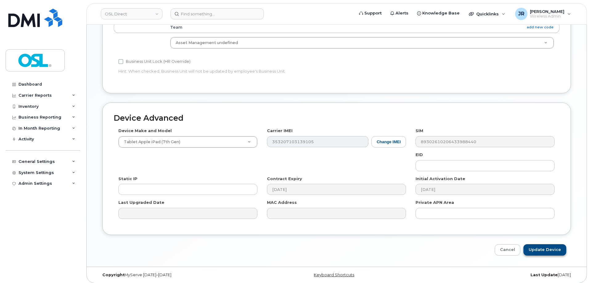
scroll to position [276, 0]
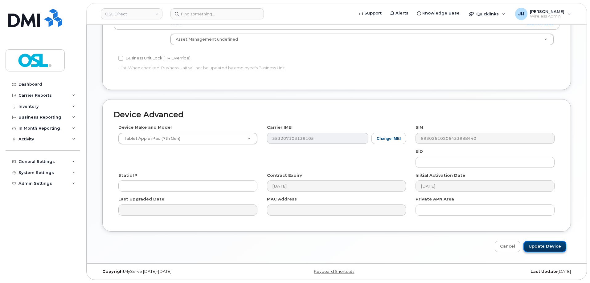
click at [544, 250] on input "Update Device" at bounding box center [544, 246] width 43 height 11
type input "Saving..."
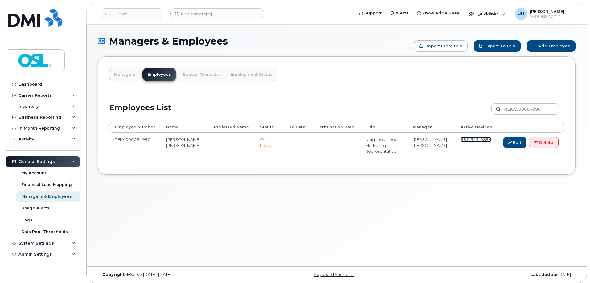
click at [478, 141] on span "0884" at bounding box center [484, 139] width 13 height 5
click at [540, 142] on link "Delete" at bounding box center [544, 142] width 30 height 11
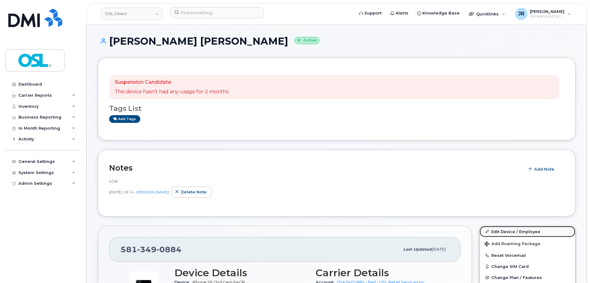
click at [503, 230] on link "Edit Device / Employee" at bounding box center [527, 231] width 96 height 11
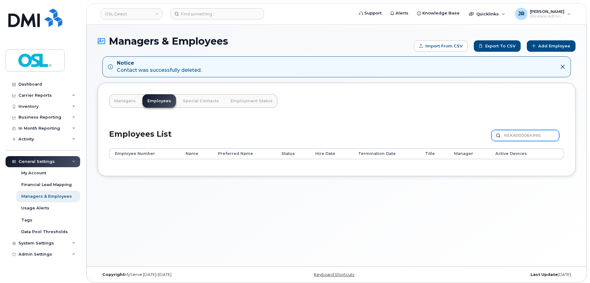
click at [506, 133] on input "REKA000064990" at bounding box center [525, 135] width 68 height 11
paste input "147052"
type input "REKA000147052"
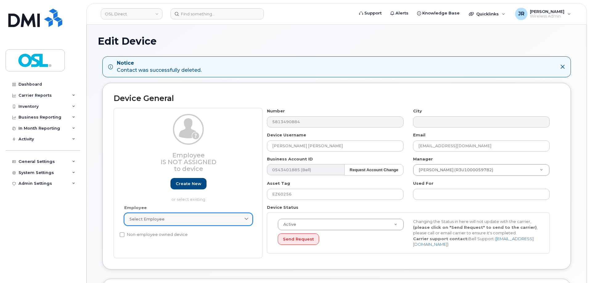
click at [185, 216] on link "Select employee" at bounding box center [188, 219] width 128 height 12
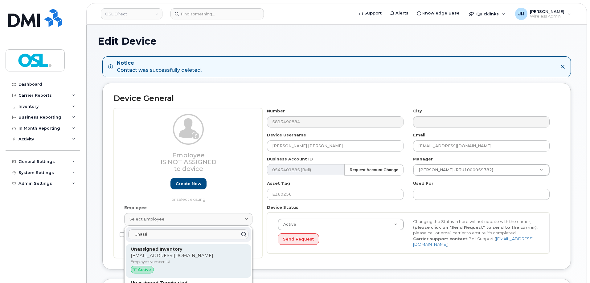
type input "Unassi"
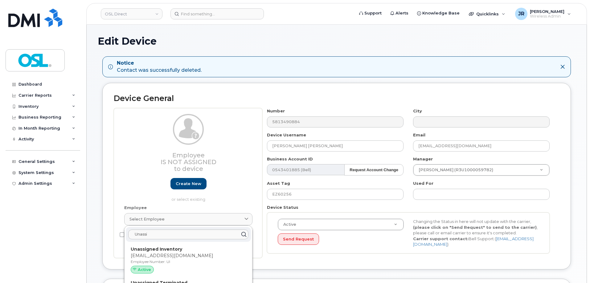
drag, startPoint x: 178, startPoint y: 249, endPoint x: 321, endPoint y: 22, distance: 268.7
click at [178, 250] on strong "Unassigned Inventory" at bounding box center [156, 249] width 51 height 6
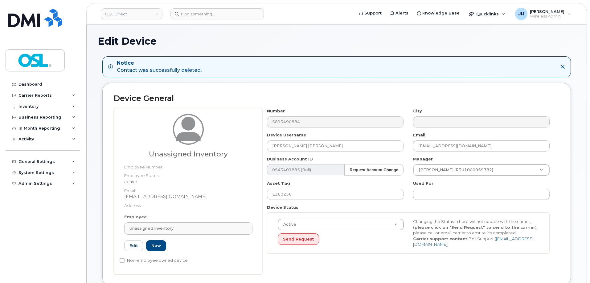
type input "UI"
type input "Unassigned Inventory"
type input "support@osldirect.com"
type input "4724252"
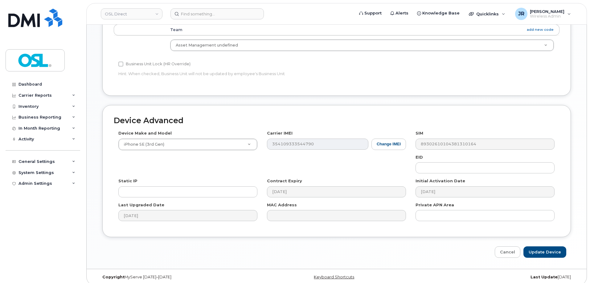
scroll to position [302, 0]
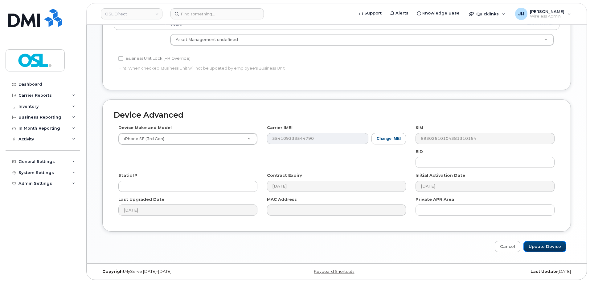
click at [537, 245] on input "Update Device" at bounding box center [544, 246] width 43 height 11
type input "Saving..."
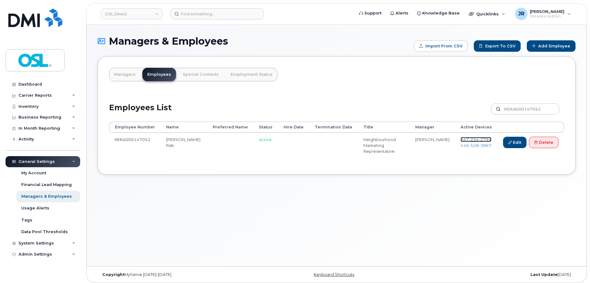
click at [467, 137] on span "[PHONE_NUMBER]" at bounding box center [475, 139] width 31 height 5
click at [467, 145] on span "[PHONE_NUMBER]" at bounding box center [475, 145] width 31 height 5
click at [539, 143] on link "Delete" at bounding box center [544, 142] width 30 height 11
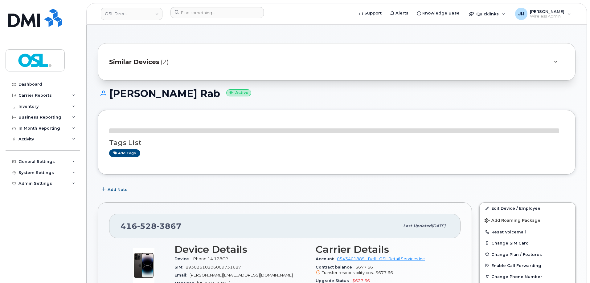
click at [495, 202] on div "Edit Device / Employee Add Roaming Package Reset Voicemail Change SIM Card Chan…" at bounding box center [527, 270] width 96 height 136
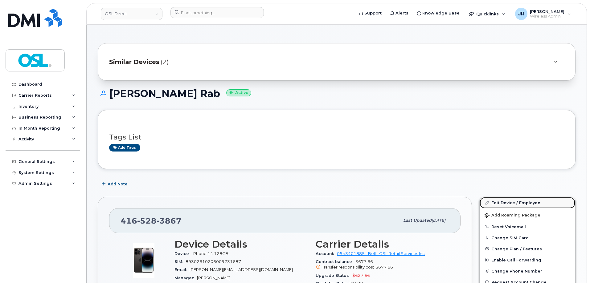
click at [495, 205] on link "Edit Device / Employee" at bounding box center [527, 202] width 96 height 11
click at [494, 198] on link "Edit Device / Employee" at bounding box center [527, 202] width 96 height 11
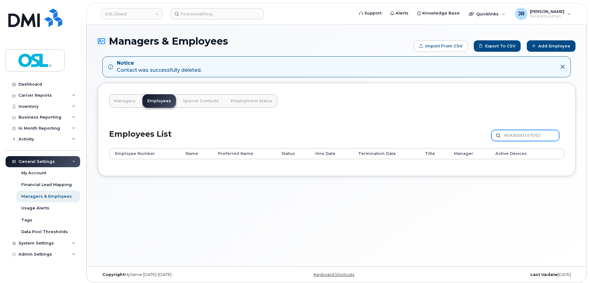
click at [511, 131] on input "REKA000147052" at bounding box center [525, 135] width 68 height 11
click at [515, 134] on input "REKA000147052" at bounding box center [525, 135] width 68 height 11
click at [516, 134] on input "REKA000147052" at bounding box center [525, 135] width 68 height 11
paste input "50835"
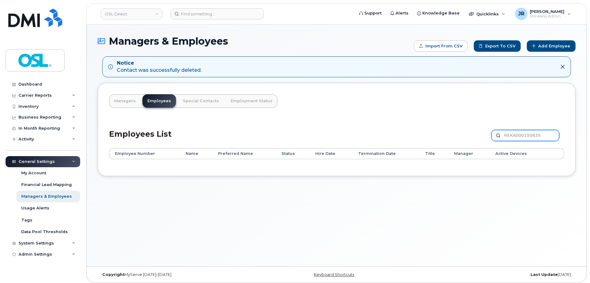
type input "REKA000150835"
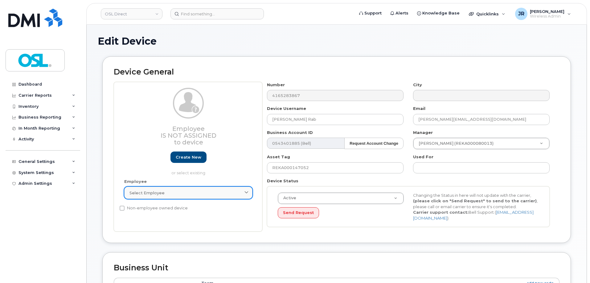
click at [183, 195] on div "Select employee" at bounding box center [188, 193] width 118 height 6
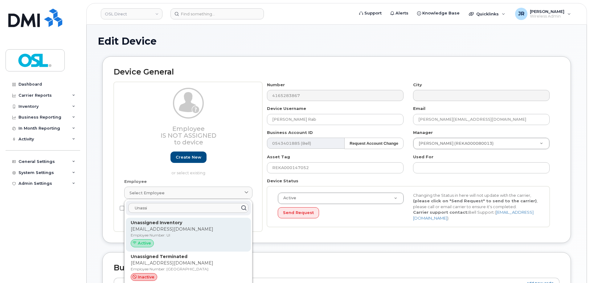
type input "Unassi"
click at [169, 219] on div "Unassigned Inventory support@osldirect.com Employee Number: UI Active" at bounding box center [188, 235] width 125 height 34
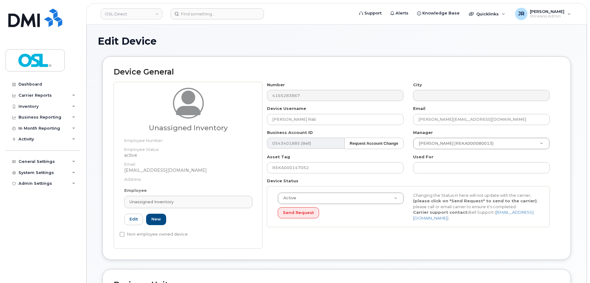
type input "UI"
type input "Unassigned Inventory"
type input "support@osldirect.com"
type input "4724252"
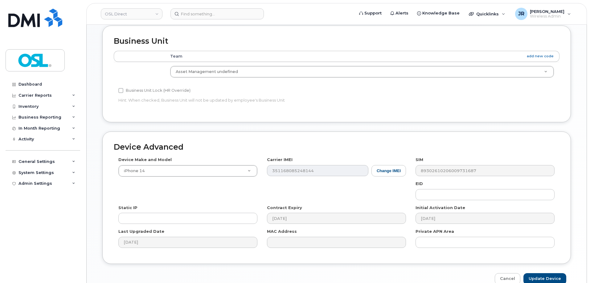
scroll to position [276, 0]
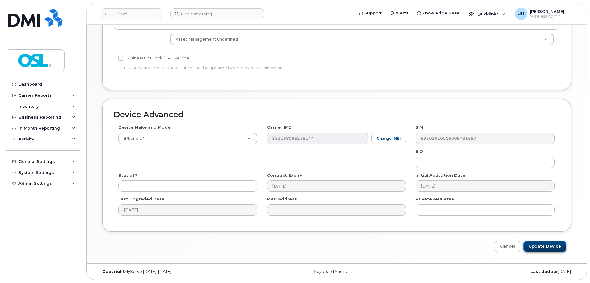
click at [545, 245] on input "Update Device" at bounding box center [544, 246] width 43 height 11
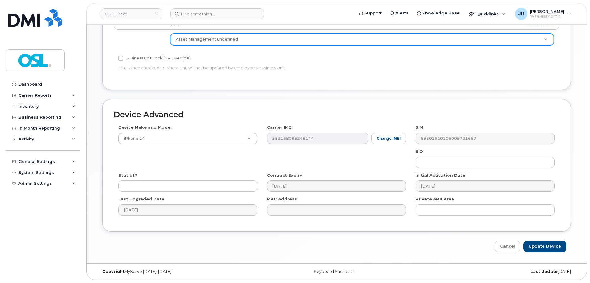
type input "Saving..."
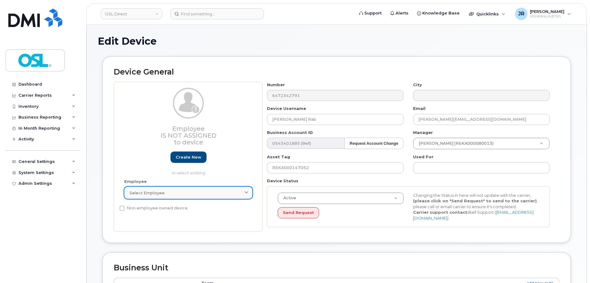
click at [169, 195] on div "Select employee" at bounding box center [188, 193] width 118 height 6
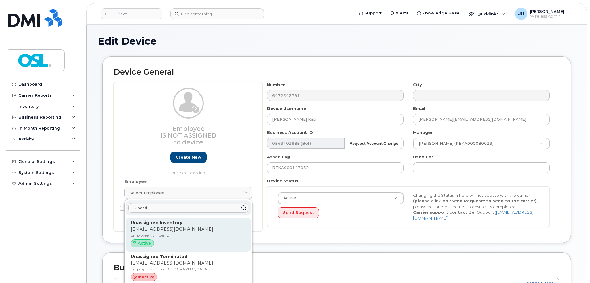
type input "Unassi"
click at [170, 235] on p "Employee Number: UI" at bounding box center [188, 236] width 115 height 6
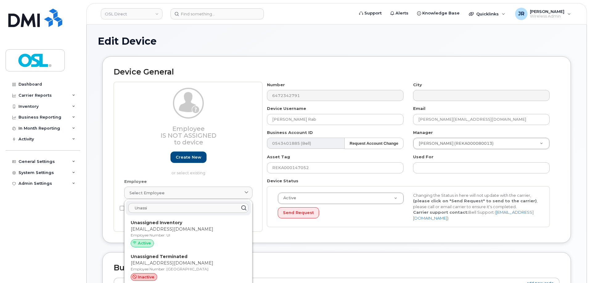
type input "UI"
type input "Unassigned Inventory"
type input "support@osldirect.com"
type input "4724252"
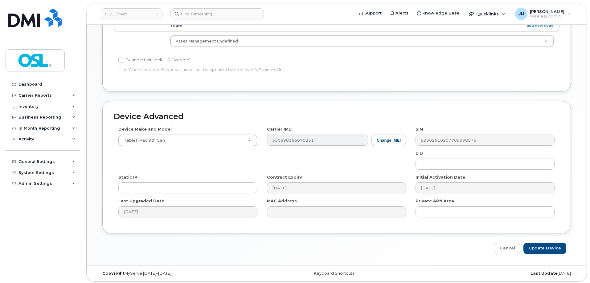
scroll to position [276, 0]
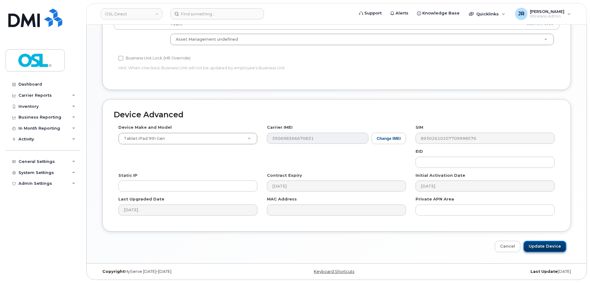
click at [535, 244] on input "Update Device" at bounding box center [544, 246] width 43 height 11
type input "Saving..."
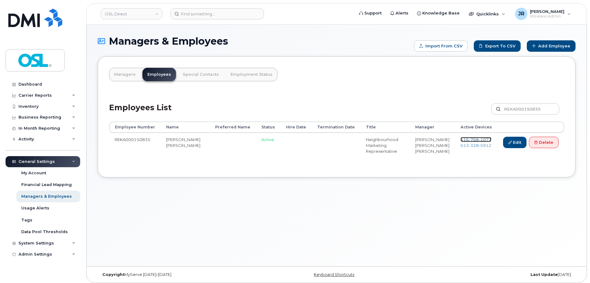
click at [469, 137] on span "768" at bounding box center [474, 139] width 10 height 5
click at [467, 146] on span "613 328 5912" at bounding box center [475, 145] width 31 height 5
drag, startPoint x: 541, startPoint y: 141, endPoint x: 444, endPoint y: 175, distance: 102.2
click at [541, 141] on link "Delete" at bounding box center [544, 142] width 30 height 11
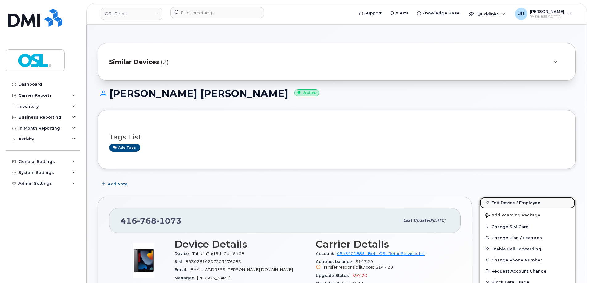
click at [496, 199] on link "Edit Device / Employee" at bounding box center [527, 202] width 96 height 11
drag, startPoint x: 502, startPoint y: 200, endPoint x: 446, endPoint y: 47, distance: 162.9
click at [502, 200] on link "Edit Device / Employee" at bounding box center [527, 202] width 96 height 11
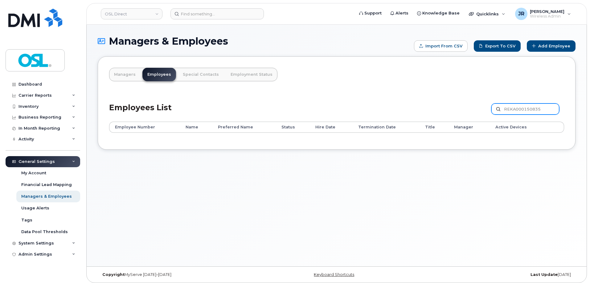
click at [511, 104] on input "REKA000150835" at bounding box center [525, 109] width 68 height 11
click at [512, 104] on input "REKA000150835" at bounding box center [525, 109] width 68 height 11
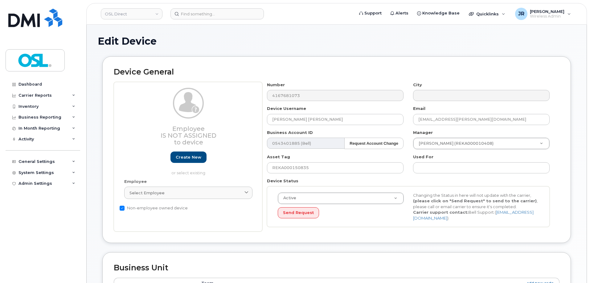
click at [177, 199] on div "Employee Select employee Type first three symbols or more" at bounding box center [188, 192] width 137 height 26
click at [183, 194] on div "Select employee" at bounding box center [188, 193] width 118 height 6
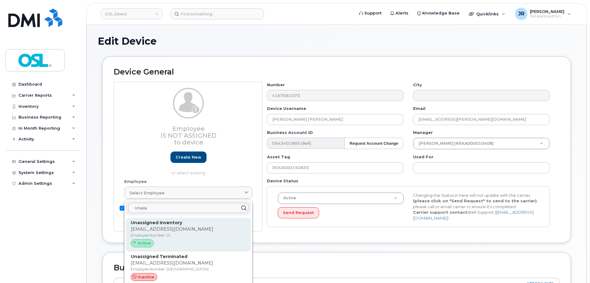
type input "Unassi"
click at [183, 219] on div "Unassi Unassigned Inventory support@osldirect.com Employee Number: UI Active Un…" at bounding box center [188, 243] width 128 height 88
click at [184, 224] on p "Unassigned Inventory" at bounding box center [188, 223] width 115 height 6
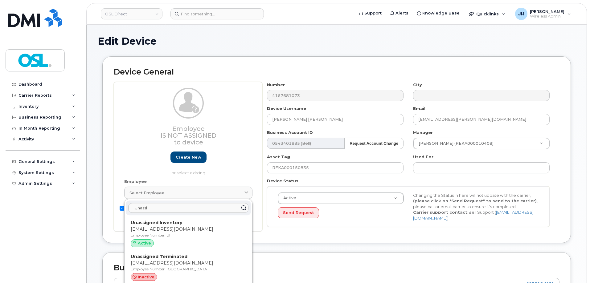
type input "UI"
type input "Unassigned Inventory"
type input "support@osldirect.com"
type input "4724252"
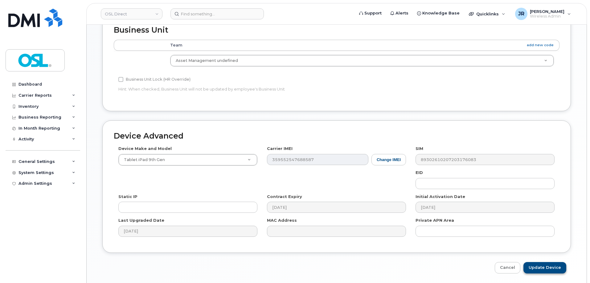
scroll to position [276, 0]
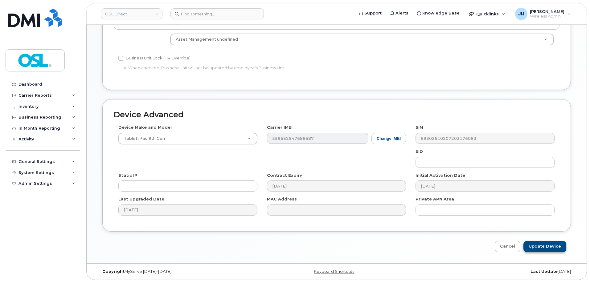
click at [540, 255] on div "Edit Device Device General Unassigned Inventory Employee Number: Employee Statu…" at bounding box center [337, 6] width 500 height 515
click at [542, 247] on input "Update Device" at bounding box center [544, 246] width 43 height 11
type input "Saving..."
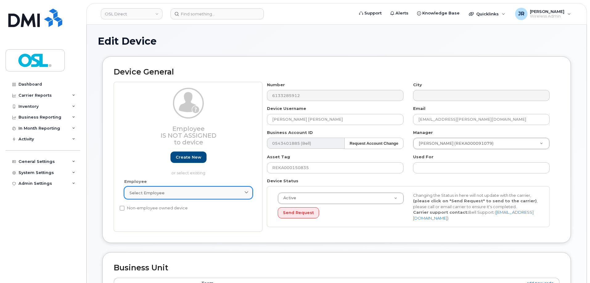
click at [192, 198] on link "Select employee" at bounding box center [188, 193] width 128 height 12
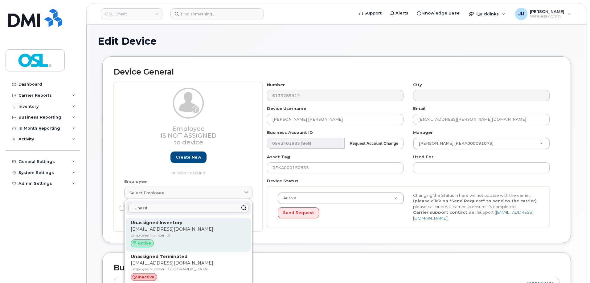
type input "Unassi"
click at [169, 220] on div "Unassigned Inventory support@osldirect.com Employee Number: UI Active" at bounding box center [188, 235] width 125 height 34
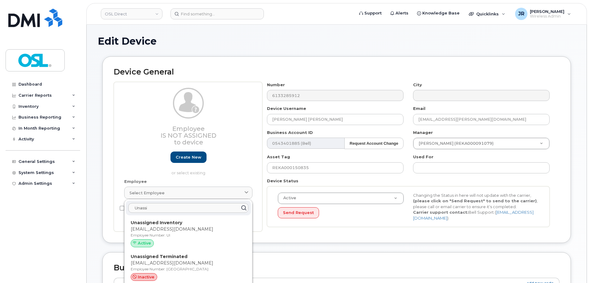
type input "UI"
type input "Unassigned Inventory"
type input "support@osldirect.com"
type input "4724252"
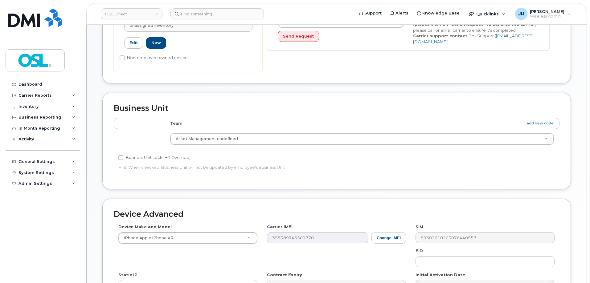
scroll to position [276, 0]
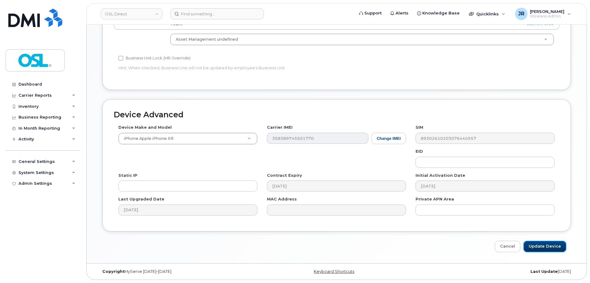
click at [544, 247] on input "Update Device" at bounding box center [544, 246] width 43 height 11
type input "Saving..."
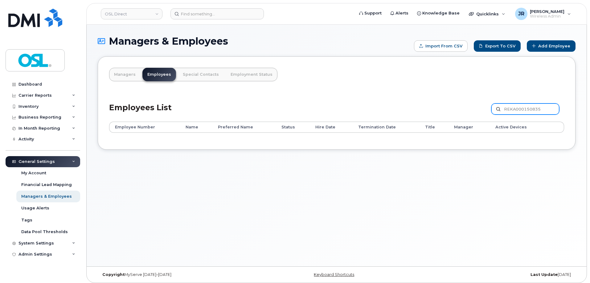
click at [520, 112] on input "REKA000150835" at bounding box center [525, 109] width 68 height 11
click at [453, 233] on div "Managers & Employees Import from CSV Export to CSV Add Employee Managers Employ…" at bounding box center [337, 146] width 500 height 242
drag, startPoint x: 336, startPoint y: 212, endPoint x: 287, endPoint y: 236, distance: 54.8
click at [336, 212] on div "Managers & Employees Import from CSV Export to CSV Add Employee Managers Employ…" at bounding box center [337, 146] width 500 height 242
click at [301, 246] on div "Managers & Employees Import from CSV Export to CSV Add Employee Managers Employ…" at bounding box center [337, 146] width 500 height 242
